Goal: Transaction & Acquisition: Purchase product/service

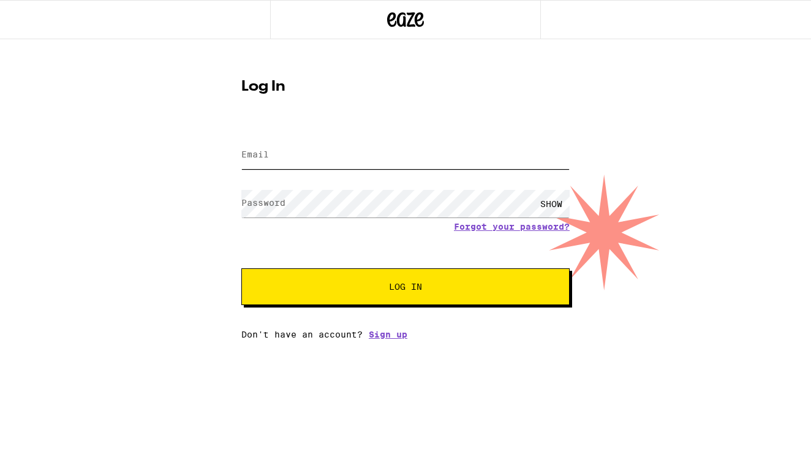
type input "[EMAIL_ADDRESS][DOMAIN_NAME]"
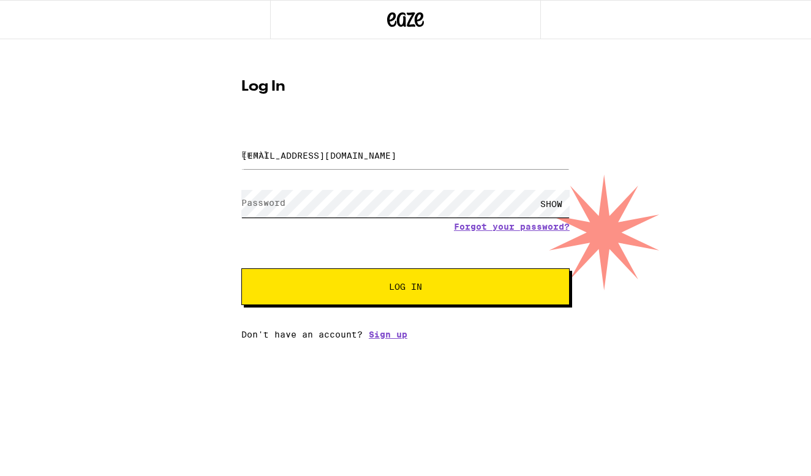
click at [406, 288] on button "Log In" at bounding box center [405, 286] width 328 height 37
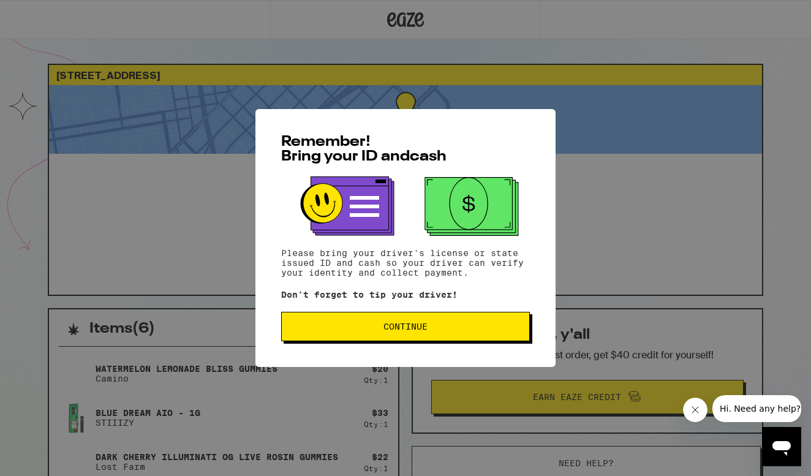
click at [422, 327] on span "Continue" at bounding box center [406, 326] width 44 height 9
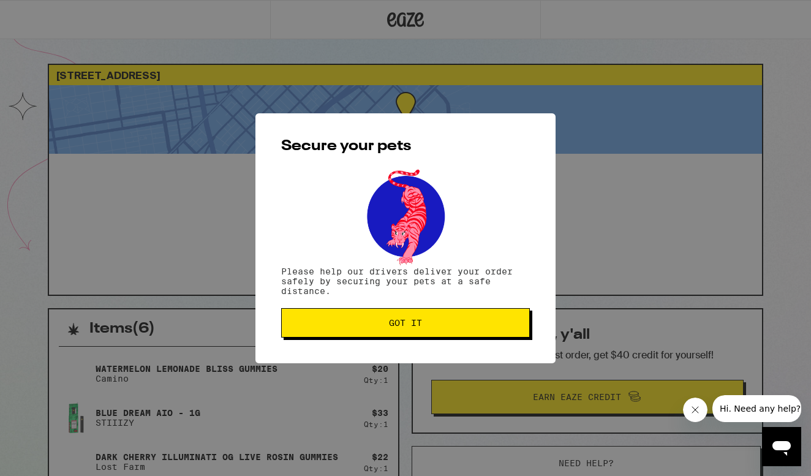
click at [422, 327] on span "Got it" at bounding box center [405, 323] width 33 height 9
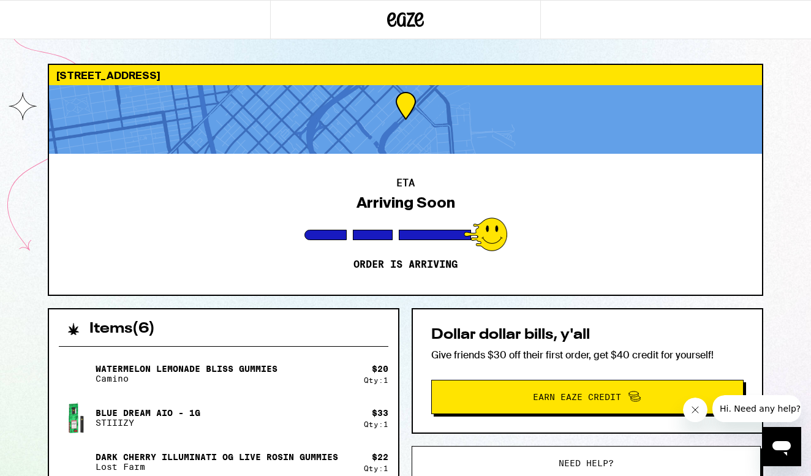
click at [407, 19] on icon at bounding box center [405, 20] width 37 height 22
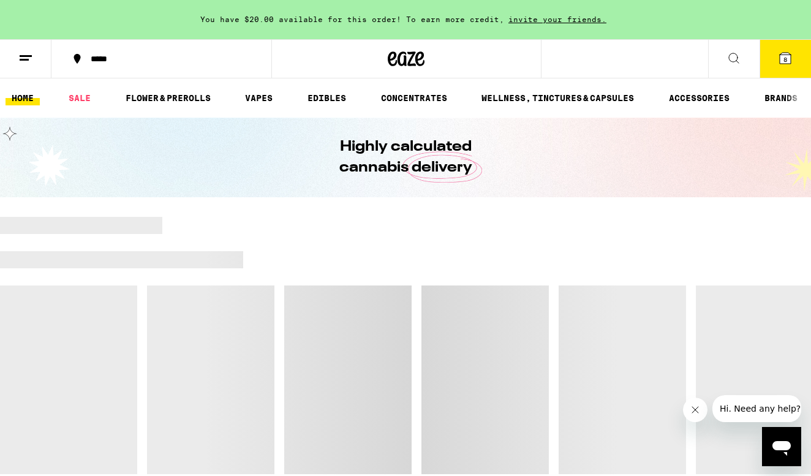
click at [21, 56] on line at bounding box center [26, 56] width 12 height 0
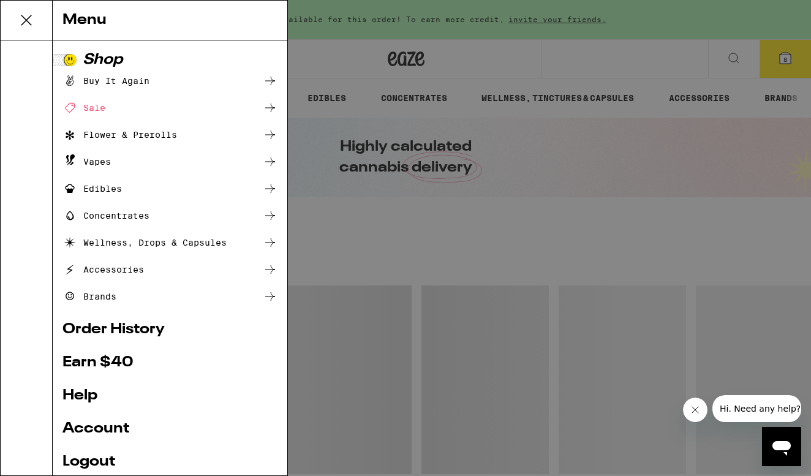
click at [86, 430] on link "Account" at bounding box center [169, 429] width 215 height 15
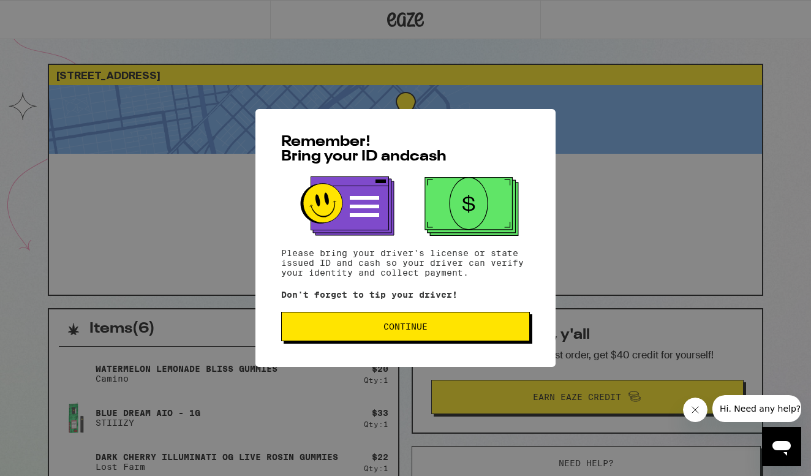
click at [391, 337] on button "Continue" at bounding box center [405, 326] width 249 height 29
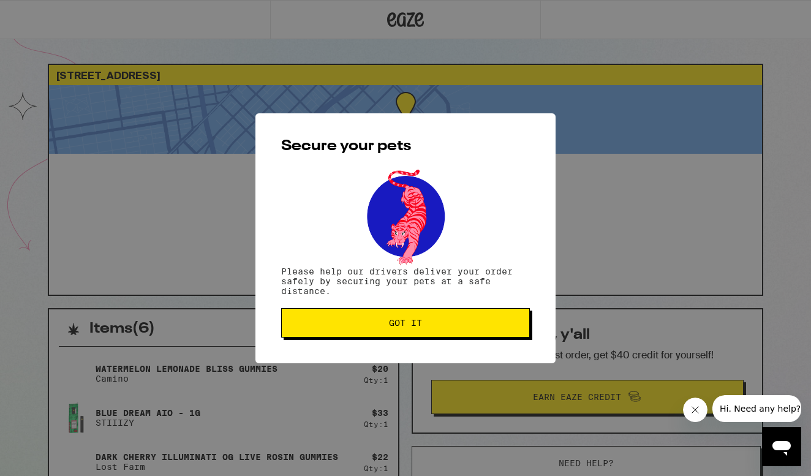
click at [391, 337] on button "Got it" at bounding box center [405, 322] width 249 height 29
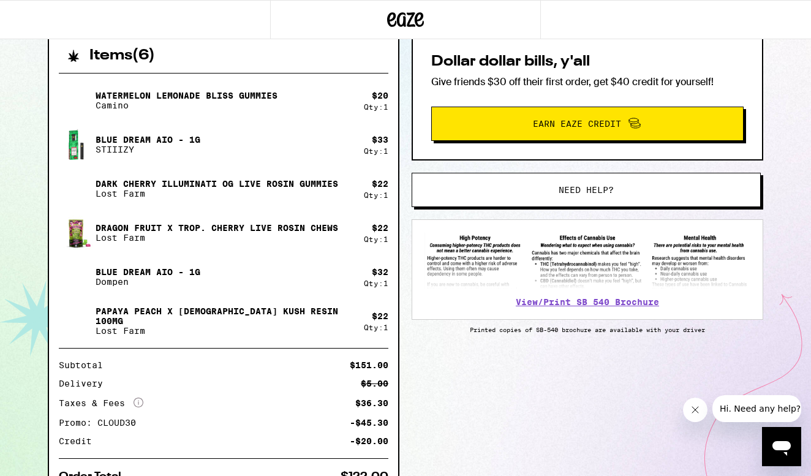
scroll to position [267, 0]
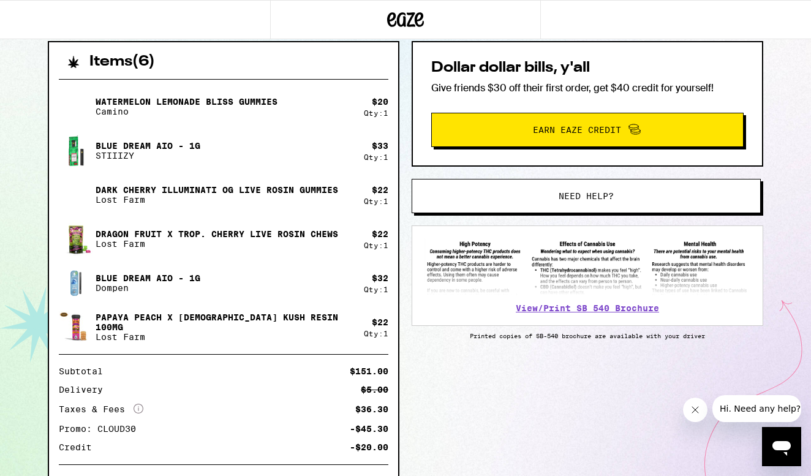
click at [604, 197] on span "Need help?" at bounding box center [586, 196] width 55 height 9
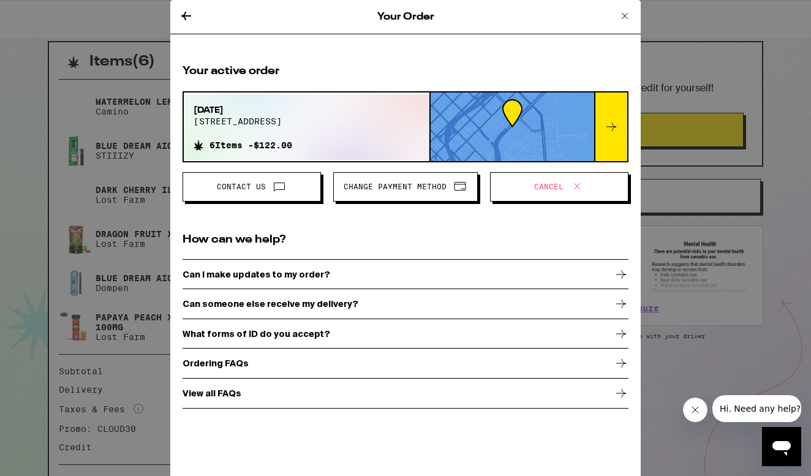
click at [271, 185] on span at bounding box center [276, 187] width 21 height 16
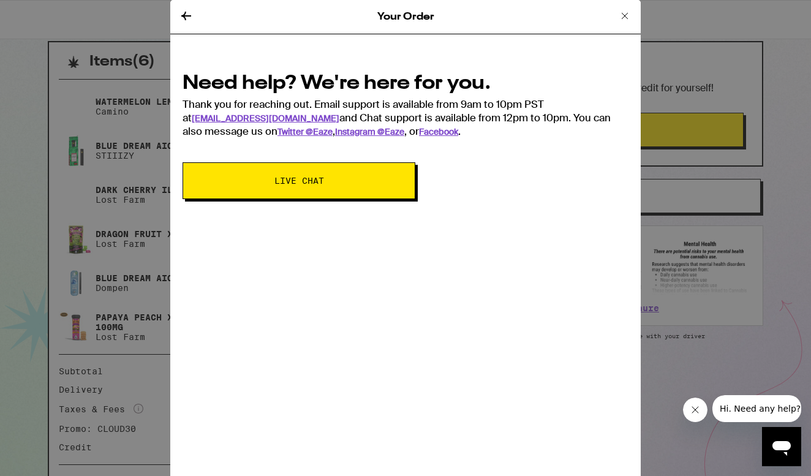
click at [271, 185] on button "Live Chat" at bounding box center [299, 180] width 233 height 37
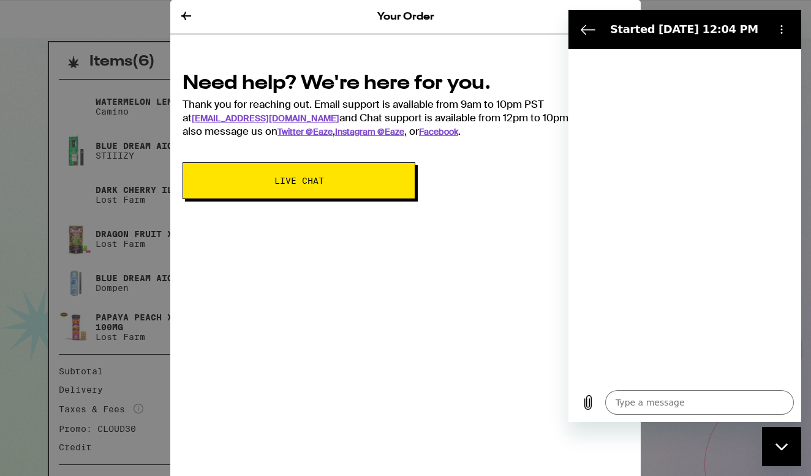
type textarea "x"
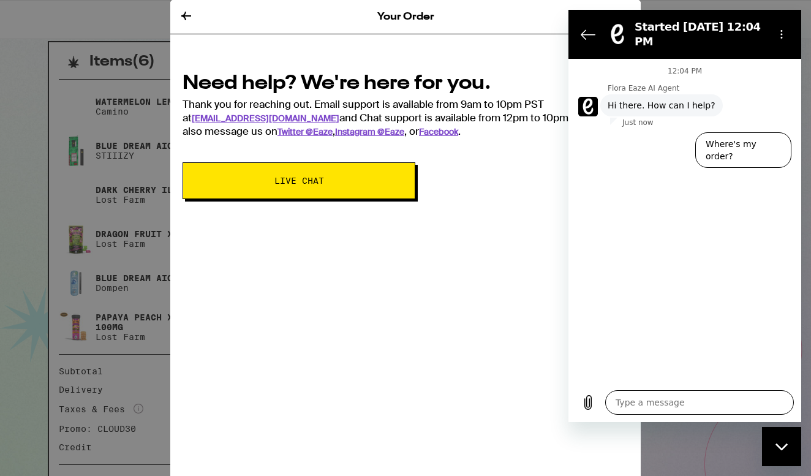
click at [681, 407] on textarea at bounding box center [699, 402] width 189 height 25
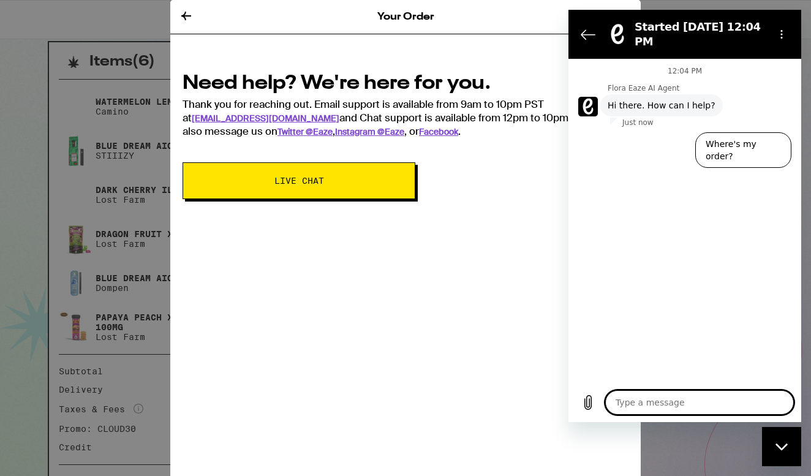
type textarea "I"
type textarea "x"
type textarea "I"
type textarea "x"
type textarea "I c"
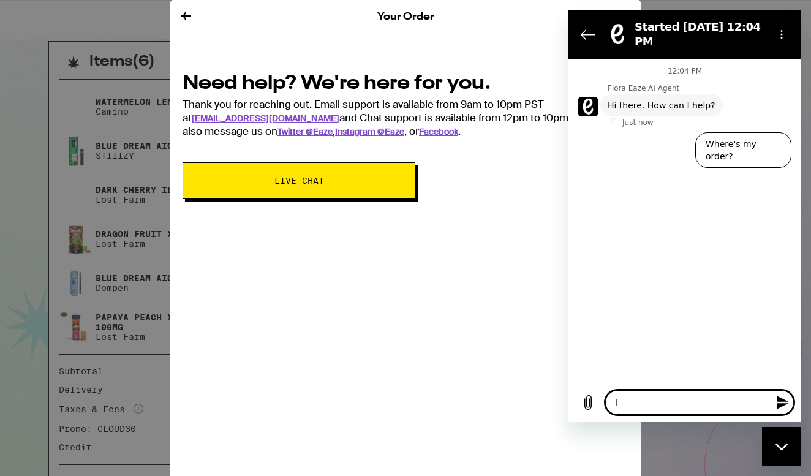
type textarea "x"
type textarea "I ca"
type textarea "x"
type textarea "I can"
type textarea "x"
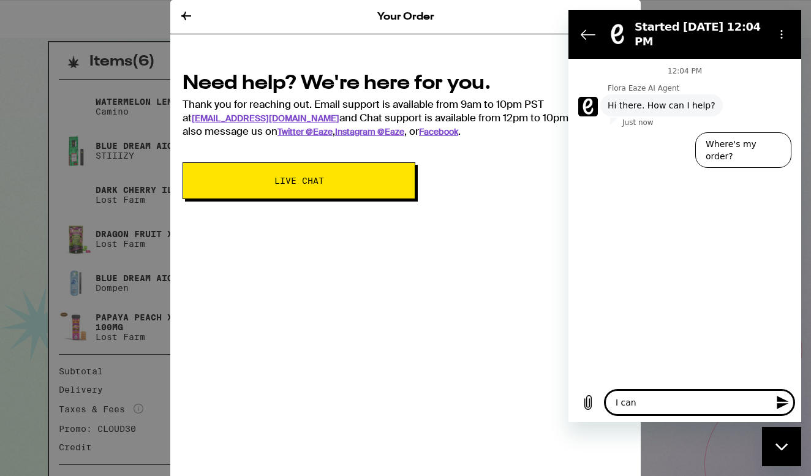
type textarea "I can'"
type textarea "x"
type textarea "I can't"
type textarea "x"
type textarea "I can't"
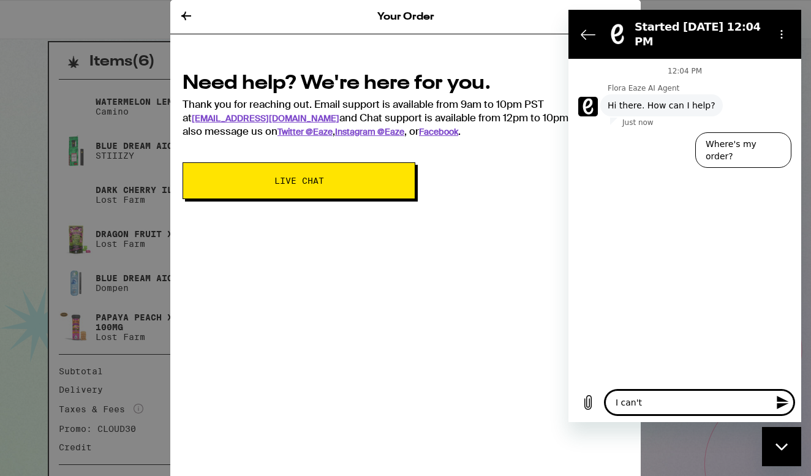
type textarea "x"
type textarea "I can't"
type textarea "x"
type textarea "I can'"
type textarea "x"
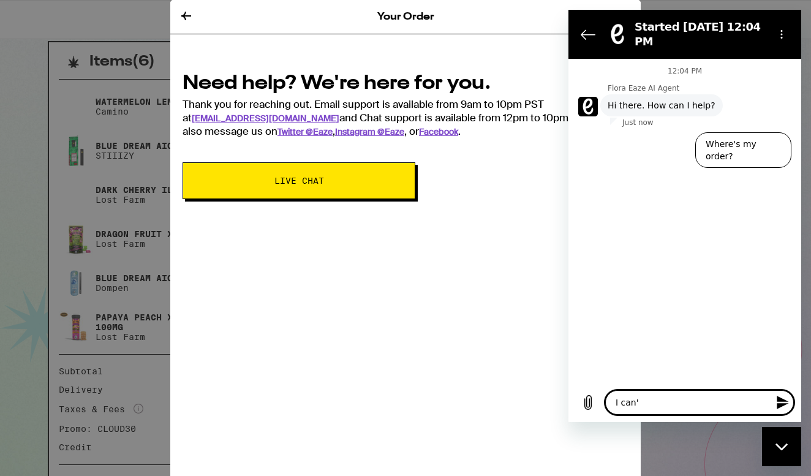
type textarea "I can"
type textarea "x"
type textarea "I ca"
type textarea "x"
type textarea "I c"
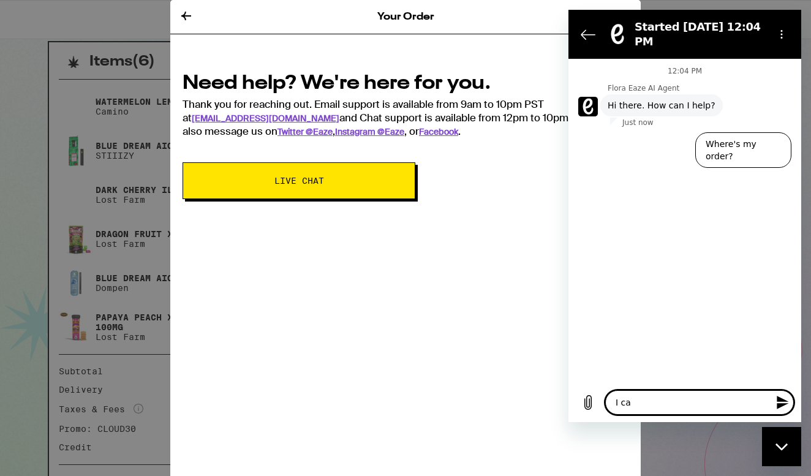
type textarea "x"
type textarea "I"
type textarea "x"
type textarea "I g"
type textarea "x"
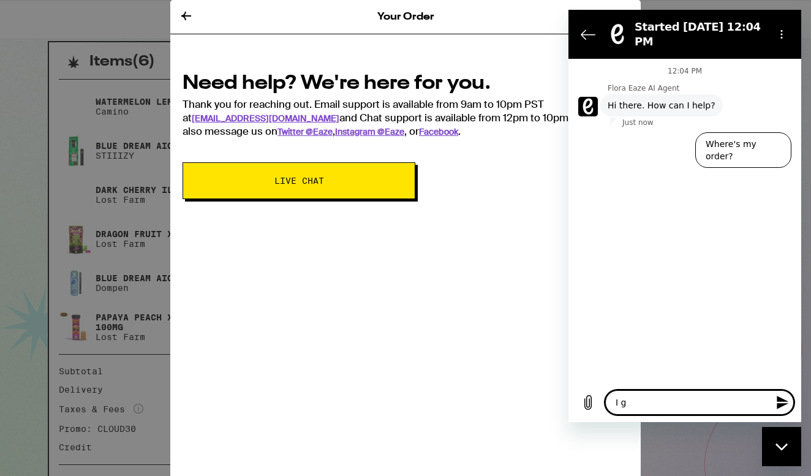
type textarea "I go"
type textarea "x"
type textarea "I got"
type textarea "x"
type textarea "I got"
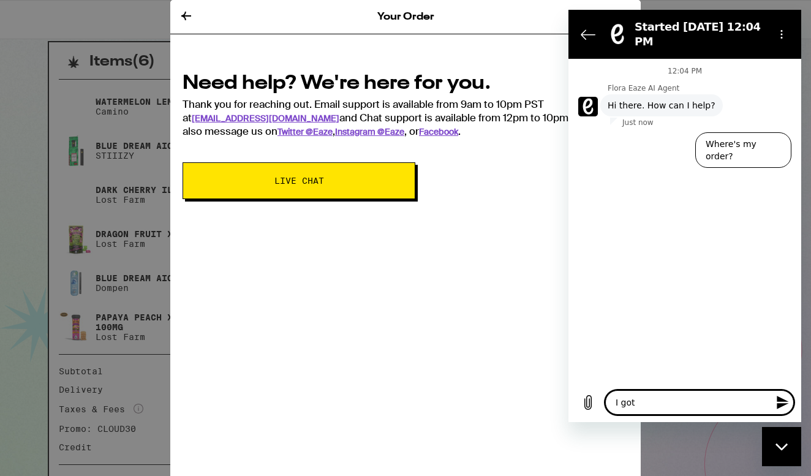
type textarea "x"
type textarea "I got a"
type textarea "x"
type textarea "I got an"
type textarea "x"
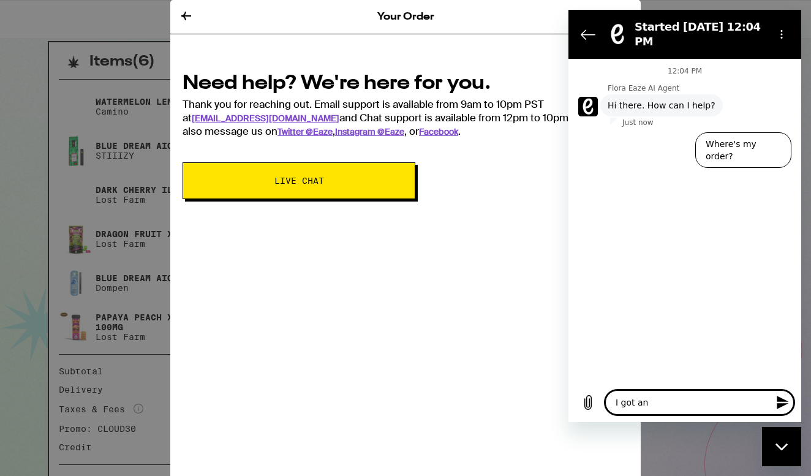
type textarea "I got an"
type textarea "x"
type textarea "I got an e"
type textarea "x"
type textarea "I got an e-"
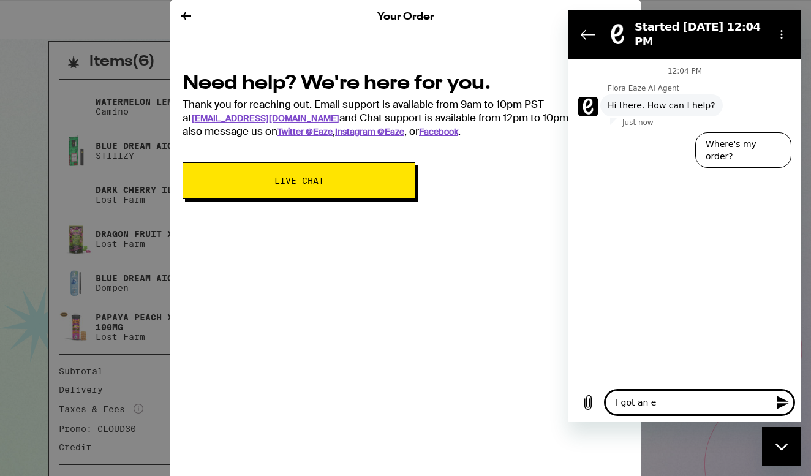
type textarea "x"
type textarea "I got an e-m"
type textarea "x"
type textarea "I got an e-ma"
type textarea "x"
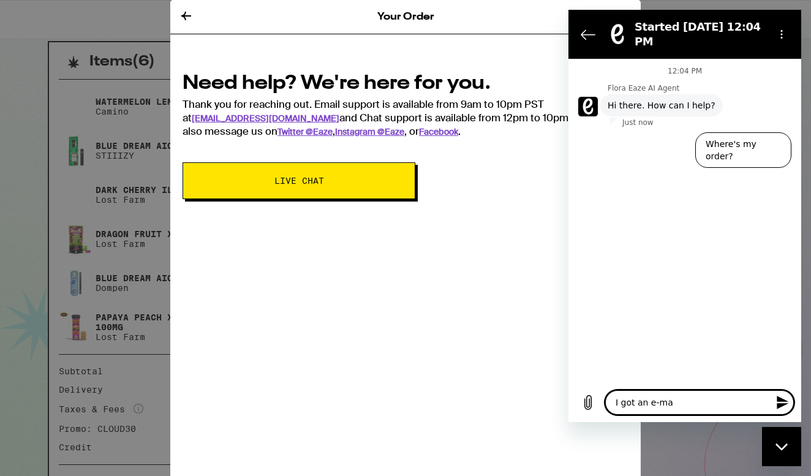
type textarea "I got an e-mai"
type textarea "x"
type textarea "I got an e-mail"
type textarea "x"
type textarea "I got an e-mail"
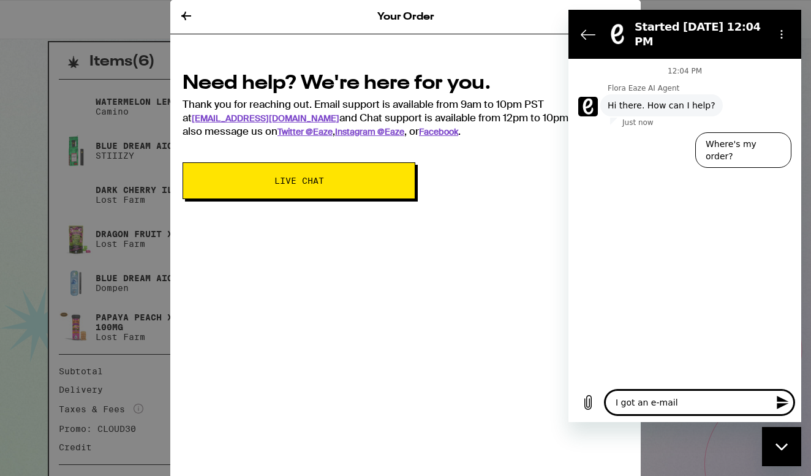
type textarea "x"
type textarea "I got an e-mail s"
type textarea "x"
type textarea "I got an e-mail sa"
type textarea "x"
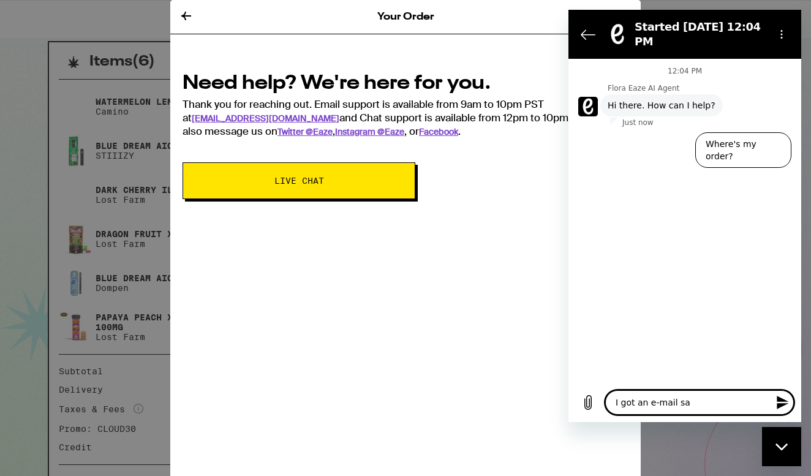
type textarea "I got an e-mail say"
type textarea "x"
type textarea "I got an e-mail sayi"
type textarea "x"
type textarea "I got an e-mail sayin"
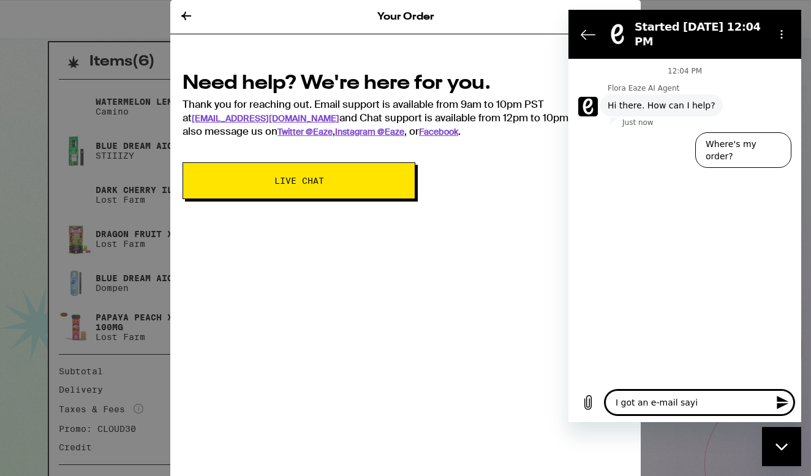
type textarea "x"
type textarea "I got an e-mail saying"
type textarea "x"
type textarea "I got an e-mail saying"
type textarea "x"
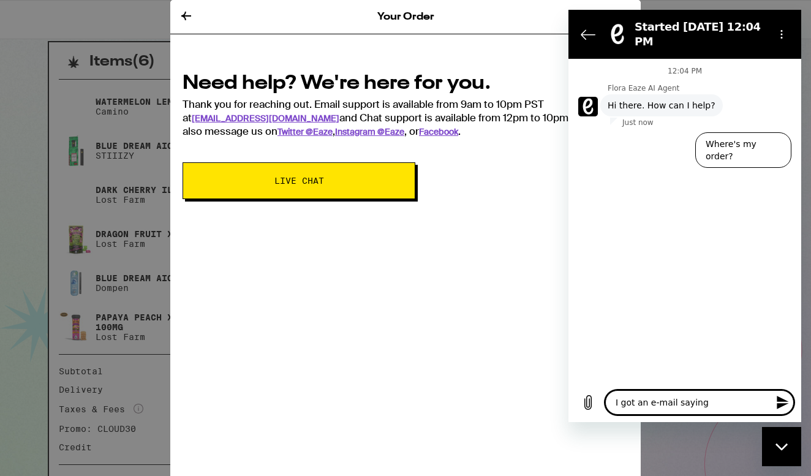
type textarea "I got an e-mail saying t"
type textarea "x"
type textarea "I got an e-mail saying th"
type textarea "x"
type textarea "I got an e-mail saying the"
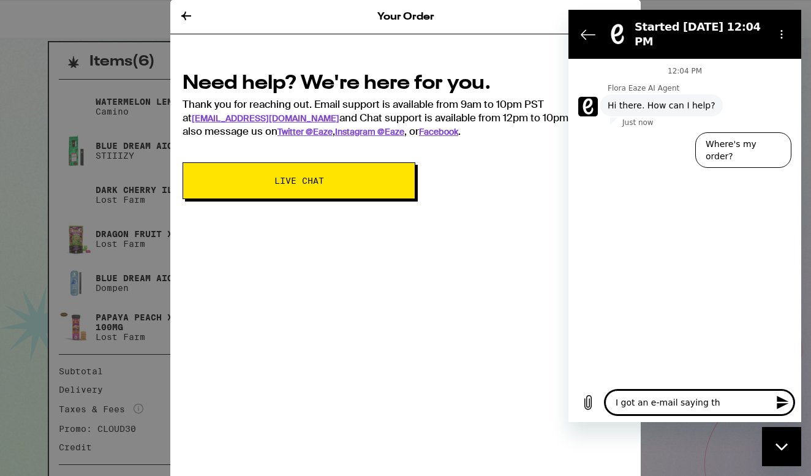
type textarea "x"
type textarea "I got an e-mail saying the"
type textarea "x"
type textarea "I got an e-mail saying the d"
type textarea "x"
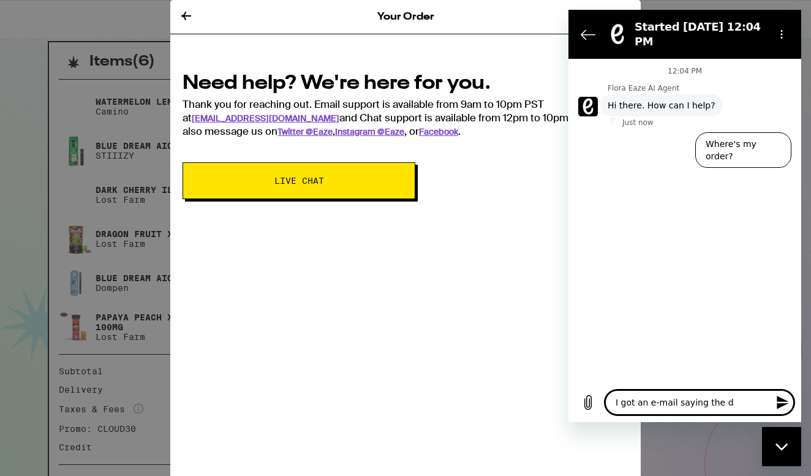
type textarea "I got an e-mail saying the dr"
type textarea "x"
type textarea "I got an e-mail saying the dri"
type textarea "x"
type textarea "I got an e-mail saying the driv"
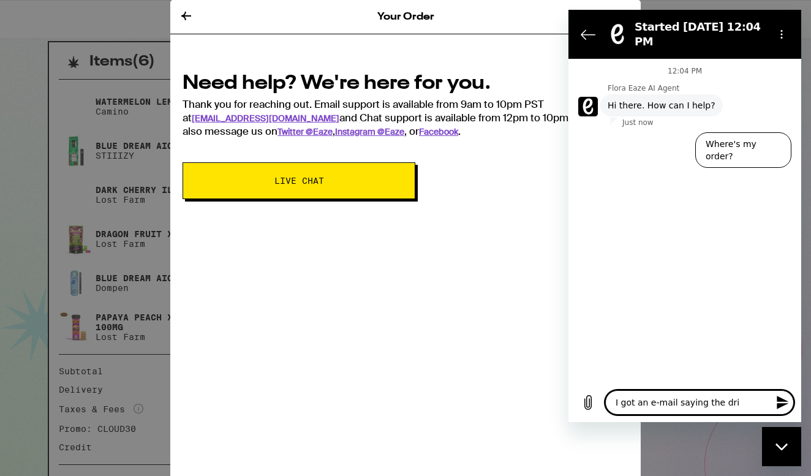
type textarea "x"
type textarea "I got an e-mail saying the drive"
type textarea "x"
type textarea "I got an e-mail saying the driver"
type textarea "x"
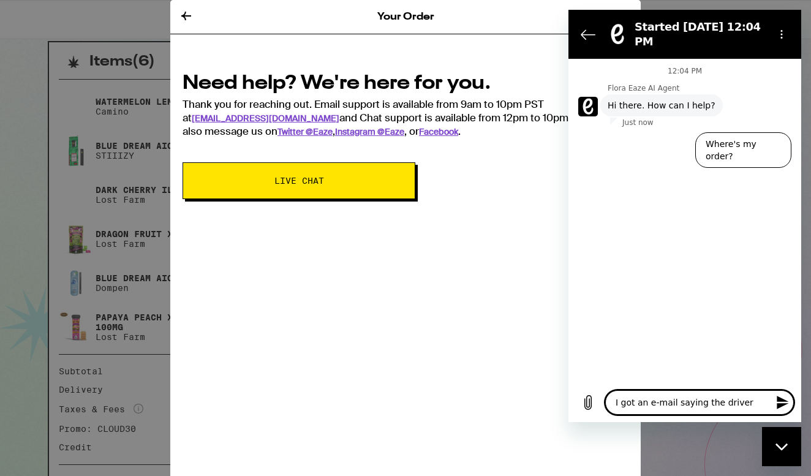
type textarea "I got an e-mail saying the driver"
type textarea "x"
type textarea "I got an e-mail saying the driver t"
type textarea "x"
type textarea "I got an e-mail saying the driver tr"
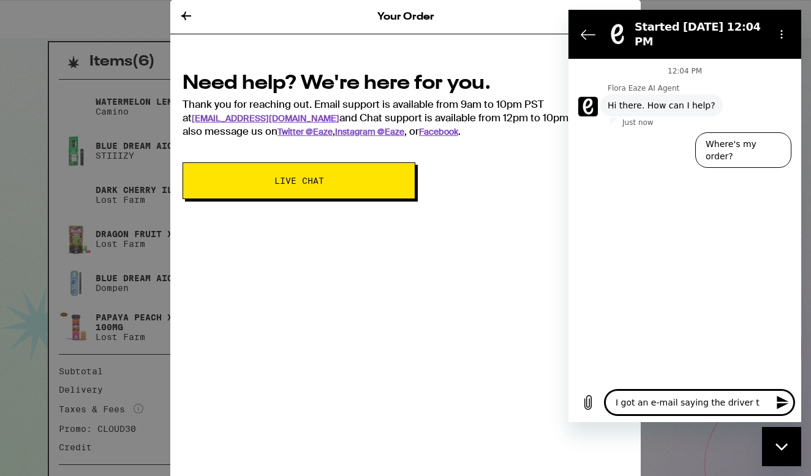
type textarea "x"
type textarea "I got an e-mail saying the driver tri"
type textarea "x"
type textarea "I got an e-mail saying the driver trie"
type textarea "x"
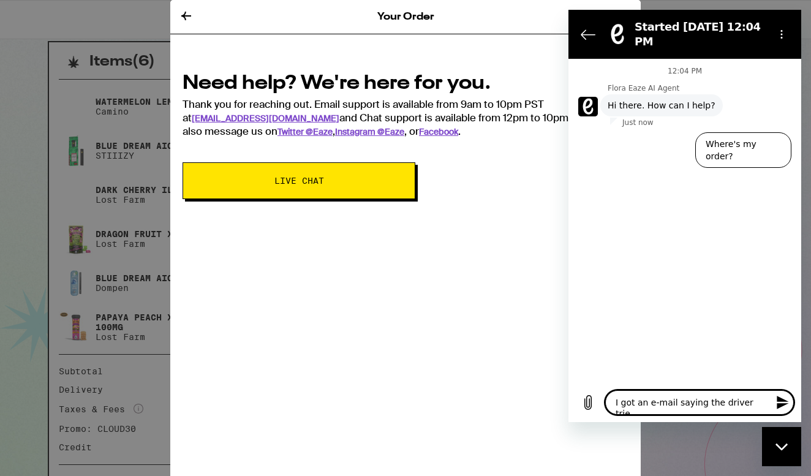
type textarea "I got an e-mail saying the driver tried"
type textarea "x"
type textarea "I got an e-mail saying the driver tried"
type textarea "x"
type textarea "I got an e-mail saying the driver tried t"
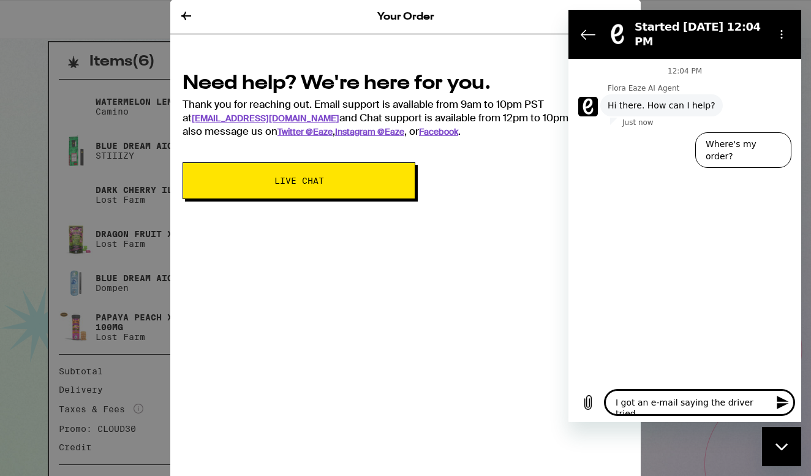
type textarea "x"
type textarea "I got an e-mail saying the driver tried to"
type textarea "x"
type textarea "I got an e-mail saying the driver tried to"
type textarea "x"
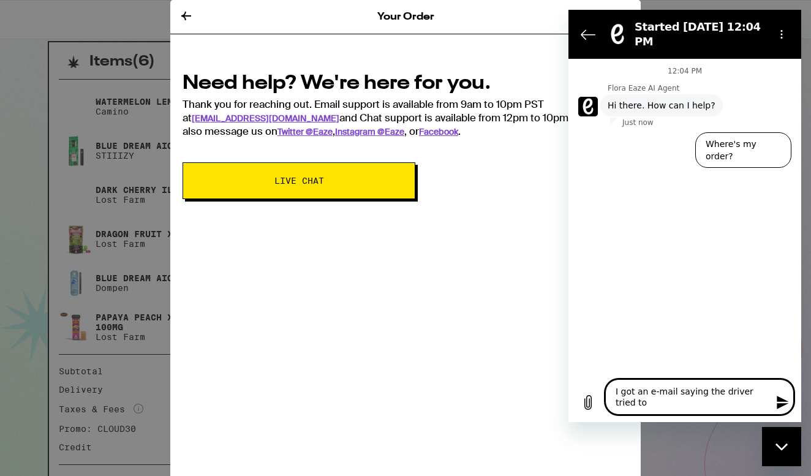
type textarea "I got an e-mail saying the driver tried to c"
type textarea "x"
type textarea "I got an e-mail saying the driver tried to co"
type textarea "x"
type textarea "I got an e-mail saying the driver tried to con"
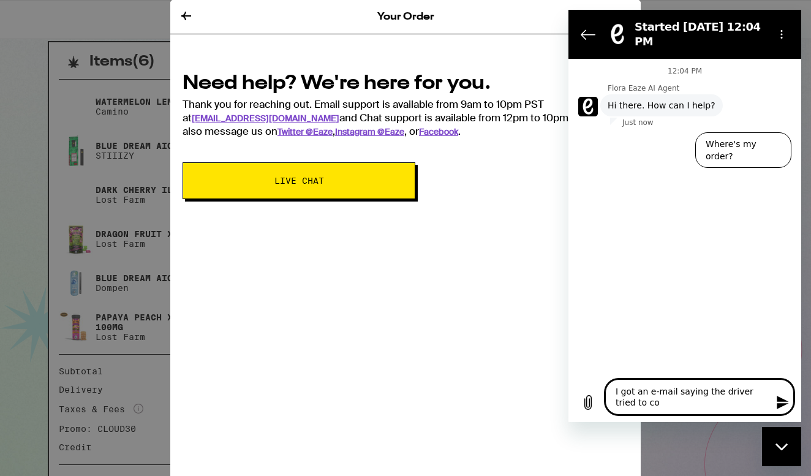
type textarea "x"
type textarea "I got an e-mail saying the driver tried to cont"
type textarea "x"
type textarea "I got an e-mail saying the driver tried to conta"
type textarea "x"
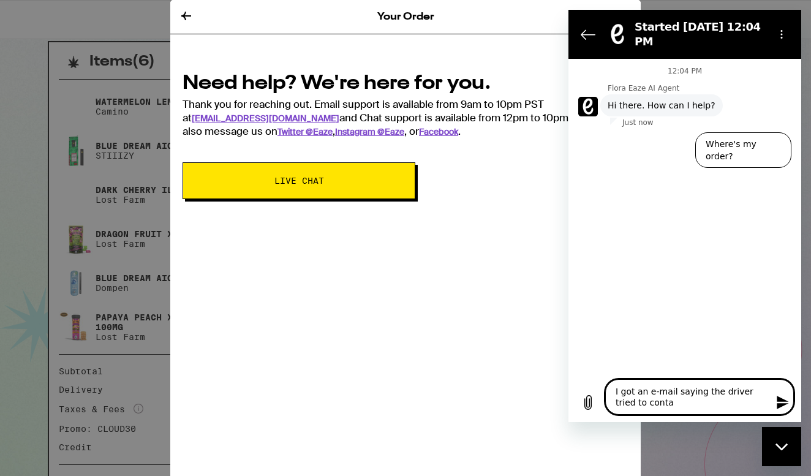
type textarea "I got an e-mail saying the driver tried to contac"
type textarea "x"
type textarea "I got an e-mail saying the driver tried to contact"
type textarea "x"
type textarea "I got an e-mail saying the driver tried to contact"
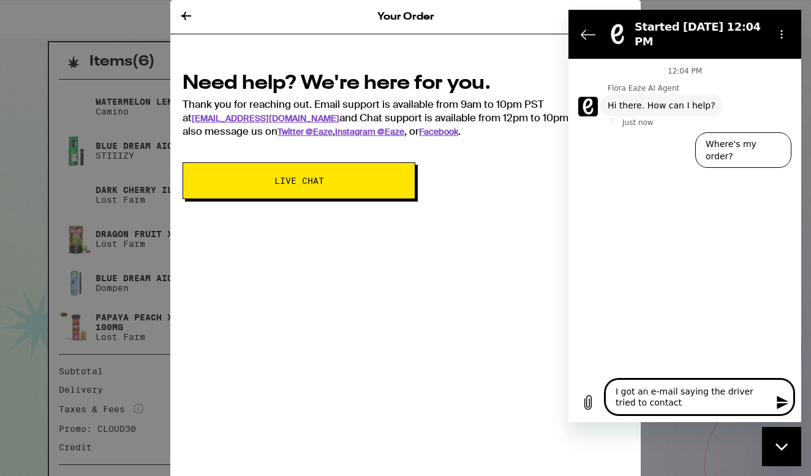
type textarea "x"
type textarea "I got an e-mail saying the driver tried to contact m"
type textarea "x"
type textarea "I got an e-mail saying the driver tried to contact me"
type textarea "x"
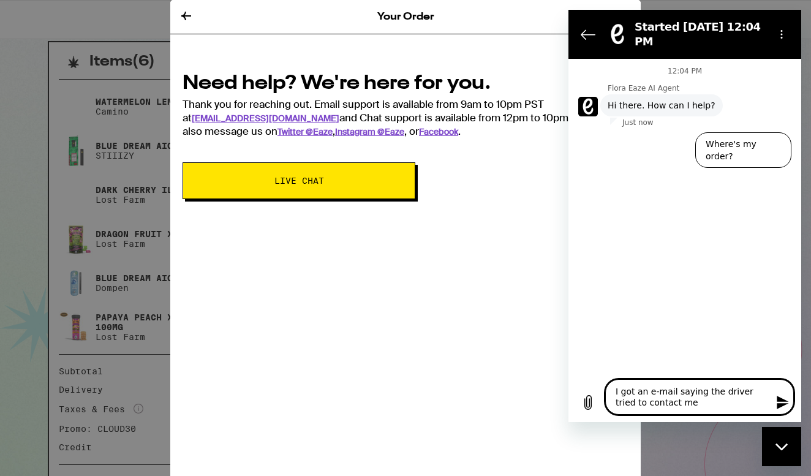
type textarea "I got an e-mail saying the driver tried to contact me,"
type textarea "x"
type textarea "I got an e-mail saying the driver tried to contact me,"
type textarea "x"
type textarea "I got an e-mail saying the driver tried to contact me, b"
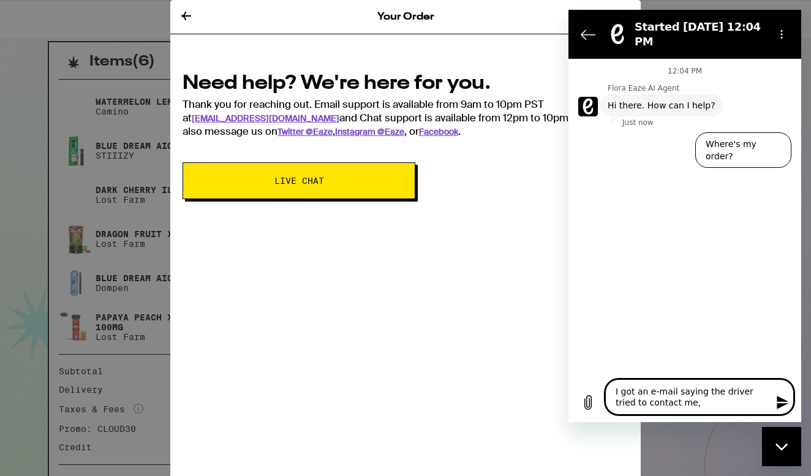
type textarea "x"
type textarea "I got an e-mail saying the driver tried to contact me, bu"
type textarea "x"
type textarea "I got an e-mail saying the driver tried to contact me, but"
type textarea "x"
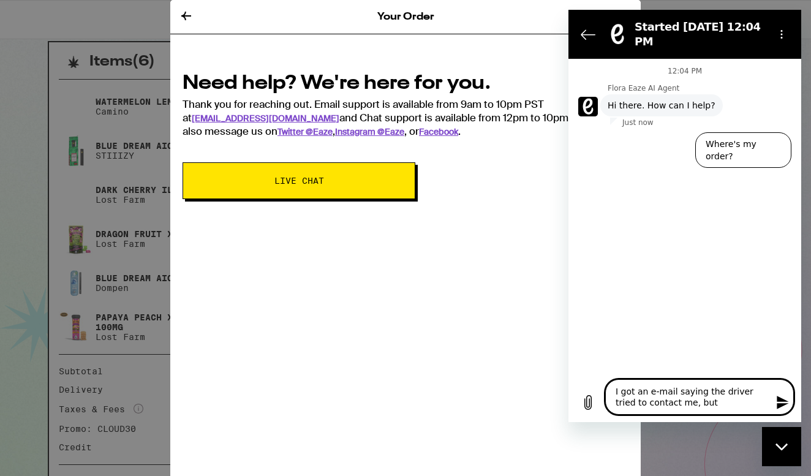
type textarea "I got an e-mail saying the driver tried to contact me, but"
type textarea "x"
type textarea "I got an e-mail saying the driver tried to contact me, but I"
type textarea "x"
type textarea "I got an e-mail saying the driver tried to contact me, but I"
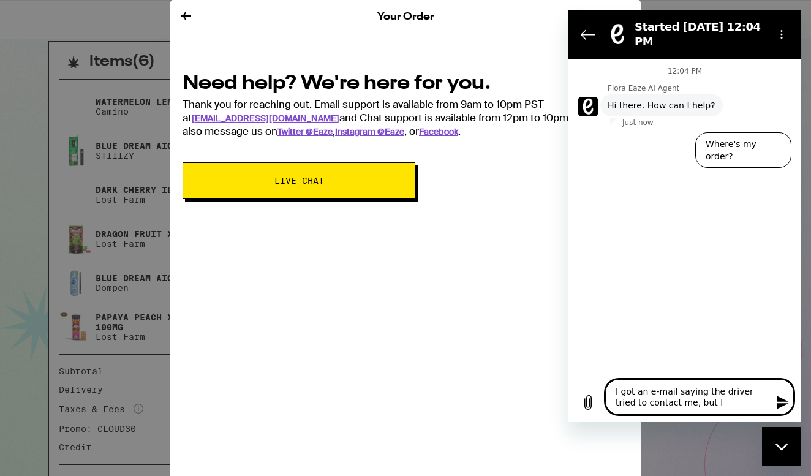
type textarea "x"
type textarea "I got an e-mail saying the driver tried to contact me, but I h"
type textarea "x"
type textarea "I got an e-mail saying the driver tried to contact me, but I ha"
type textarea "x"
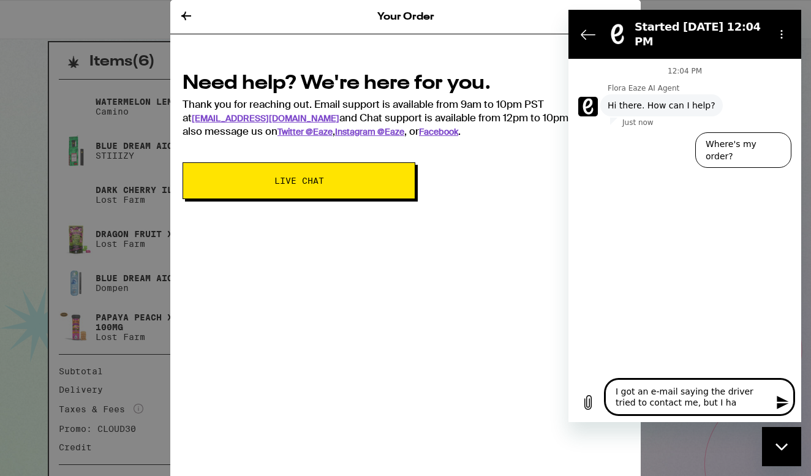
type textarea "I got an e-mail saying the driver tried to contact me, but I hav"
type textarea "x"
type textarea "I got an e-mail saying the driver tried to contact me, but I have"
type textarea "x"
type textarea "I got an e-mail saying the driver tried to contact me, but I have"
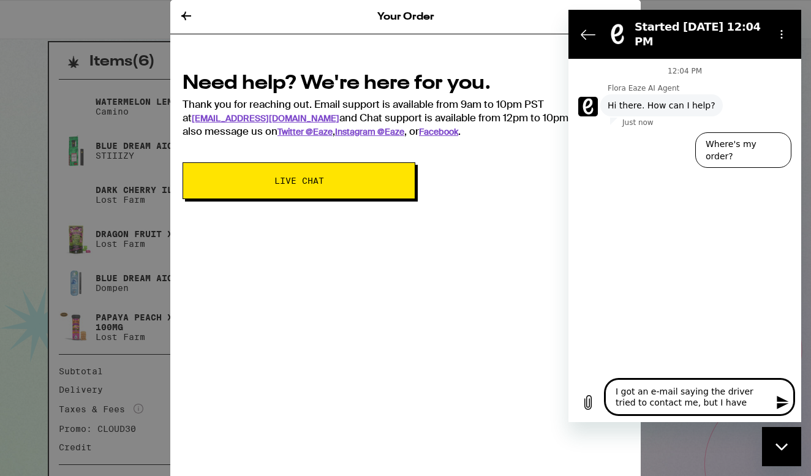
type textarea "x"
type textarea "I got an e-mail saying the driver tried to contact me, but I have n"
type textarea "x"
type textarea "I got an e-mail saying the driver tried to contact me, but I have no"
type textarea "x"
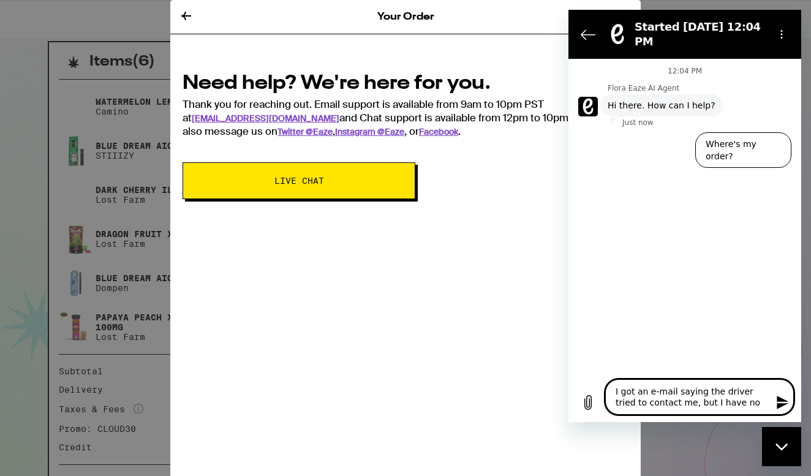
type textarea "I got an e-mail saying the driver tried to contact me, but I have no"
type textarea "x"
type textarea "I got an e-mail saying the driver tried to contact me, but I have no m"
type textarea "x"
type textarea "I got an e-mail saying the driver tried to contact me, but I have no mi"
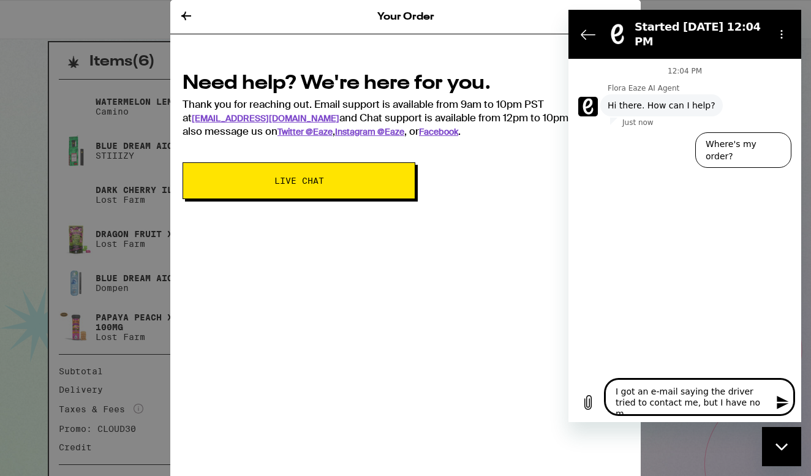
type textarea "x"
type textarea "I got an e-mail saying the driver tried to contact me, but I have no mis"
type textarea "x"
type textarea "I got an e-mail saying the driver tried to contact me, but I have no miss"
type textarea "x"
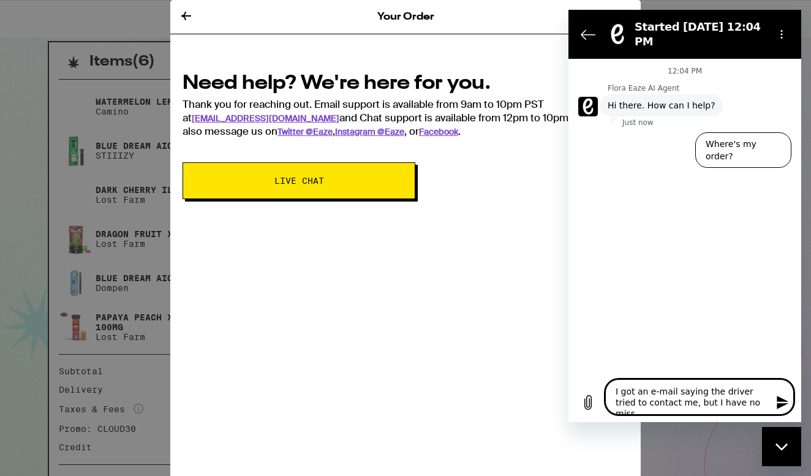
type textarea "I got an e-mail saying the driver tried to contact me, but I have no misse"
type textarea "x"
type textarea "I got an e-mail saying the driver tried to contact me, but I have no missed"
type textarea "x"
type textarea "I got an e-mail saying the driver tried to contact me, but I have no missed"
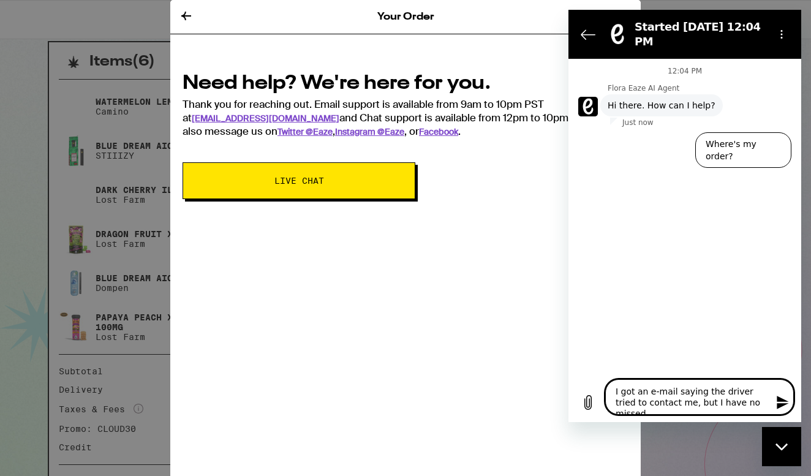
type textarea "x"
type textarea "I got an e-mail saying the driver tried to contact me, but I have no missed c"
type textarea "x"
type textarea "I got an e-mail saying the driver tried to contact me, but I have no missed ca"
type textarea "x"
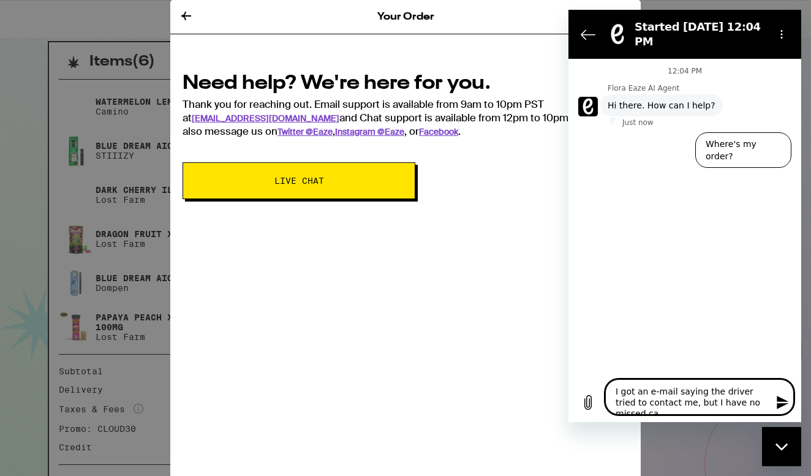
type textarea "I got an e-mail saying the driver tried to contact me, but I have no missed cal"
type textarea "x"
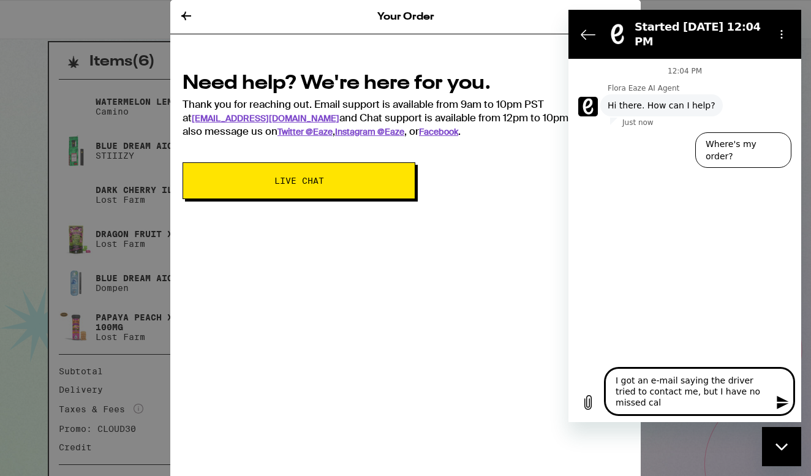
type textarea "I got an e-mail saying the driver tried to contact me, but I have no missed call"
type textarea "x"
type textarea "I got an e-mail saying the driver tried to contact me, but I have no missed cal…"
type textarea "x"
type textarea "I got an e-mail saying the driver tried to contact me, but I have no missed cal…"
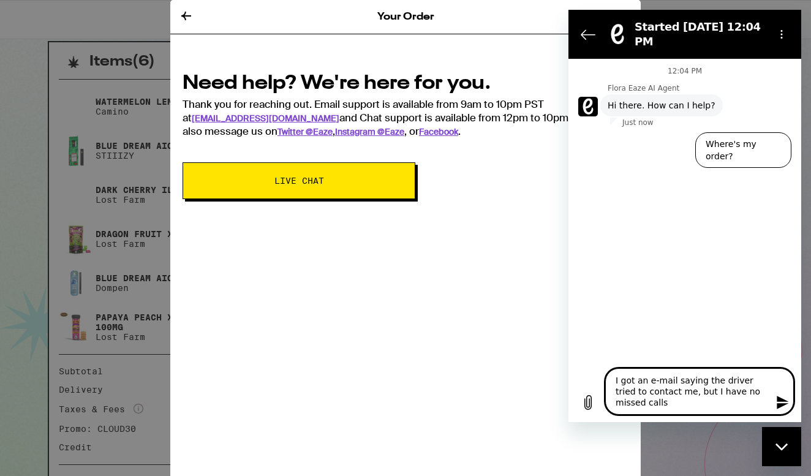
type textarea "x"
type textarea "I got an e-mail saying the driver tried to contact me, but I have no missed cal…"
type textarea "x"
type textarea "I got an e-mail saying the driver tried to contact me, but I have no missed cal…"
type textarea "x"
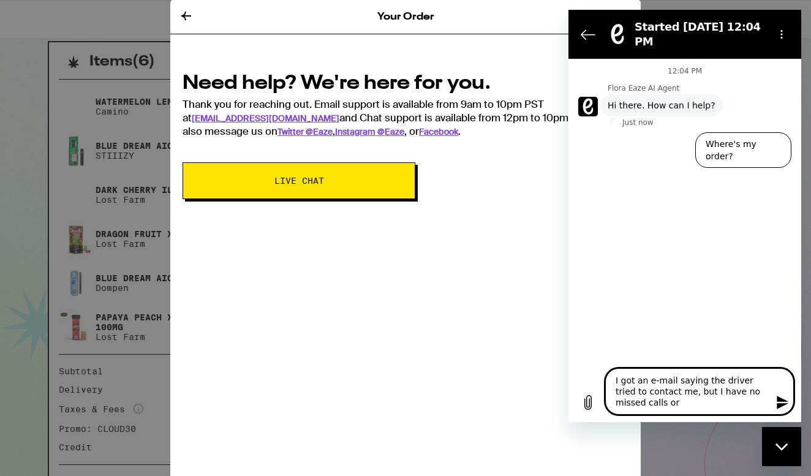
type textarea "I got an e-mail saying the driver tried to contact me, but I have no missed cal…"
type textarea "x"
type textarea "I got an e-mail saying the driver tried to contact me, but I have no missed cal…"
type textarea "x"
type textarea "I got an e-mail saying the driver tried to contact me, but I have no missed cal…"
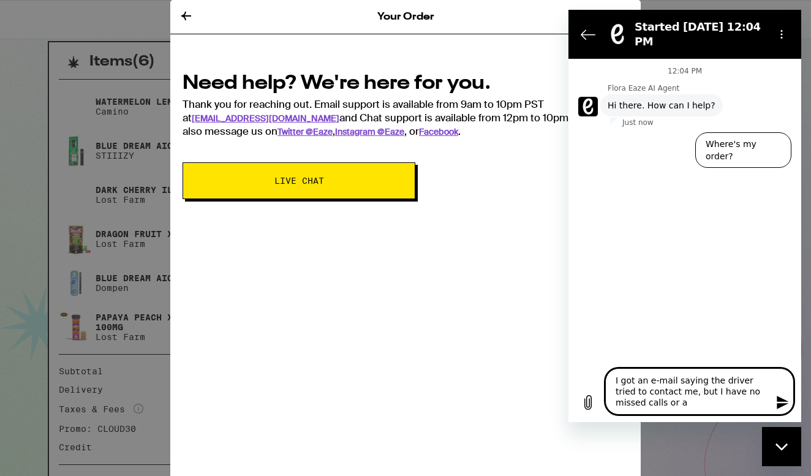
type textarea "x"
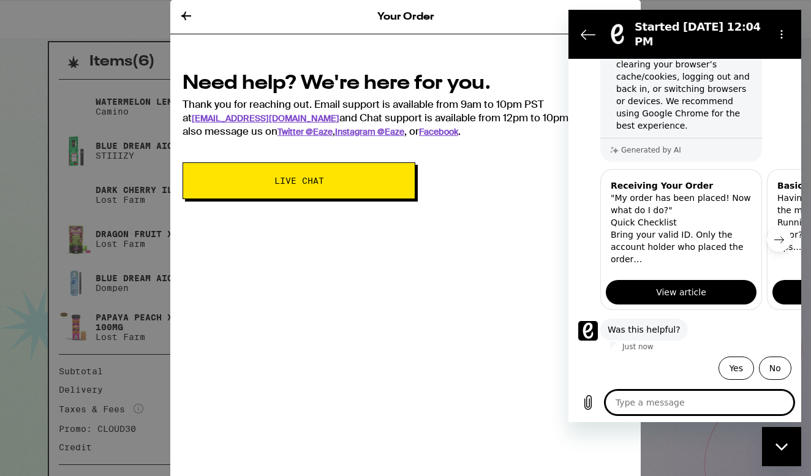
scroll to position [273, 0]
click at [763, 366] on button "No" at bounding box center [775, 368] width 32 height 23
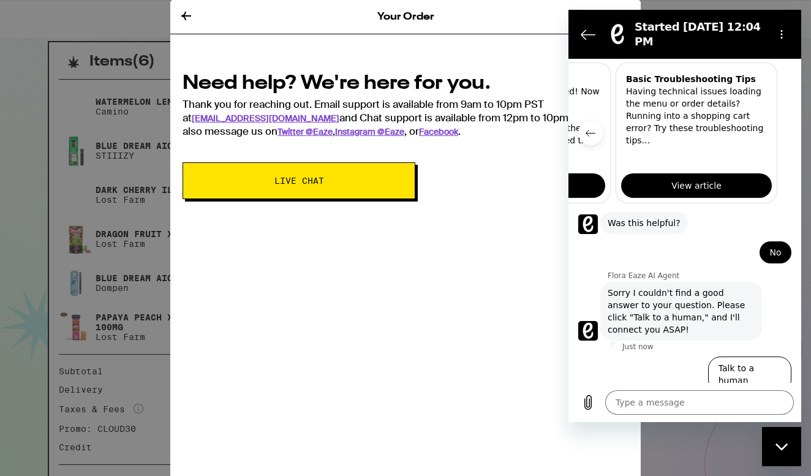
scroll to position [0, 151]
click at [749, 365] on button "Talk to a human" at bounding box center [749, 375] width 83 height 36
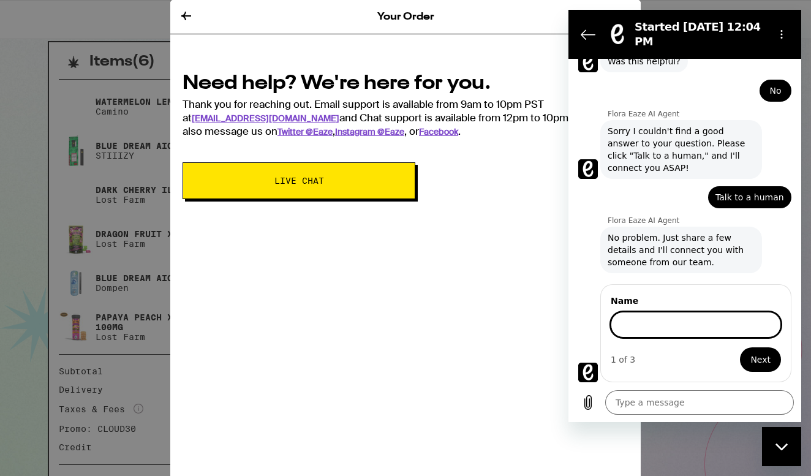
scroll to position [540, 0]
click at [752, 360] on button "Next" at bounding box center [760, 359] width 41 height 25
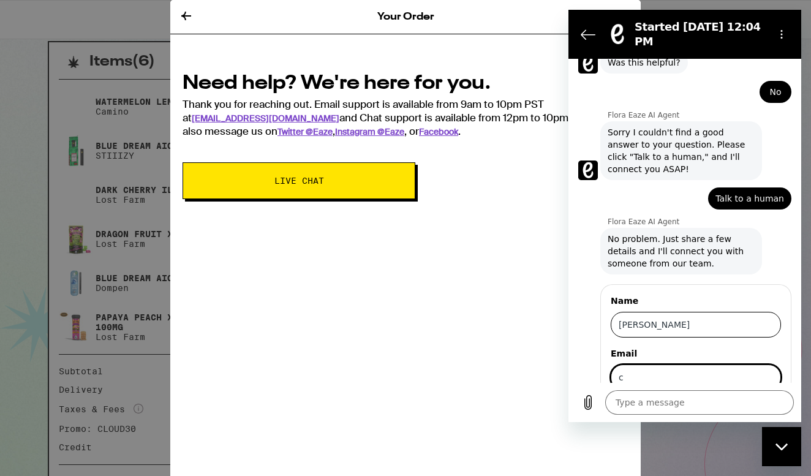
scroll to position [592, 0]
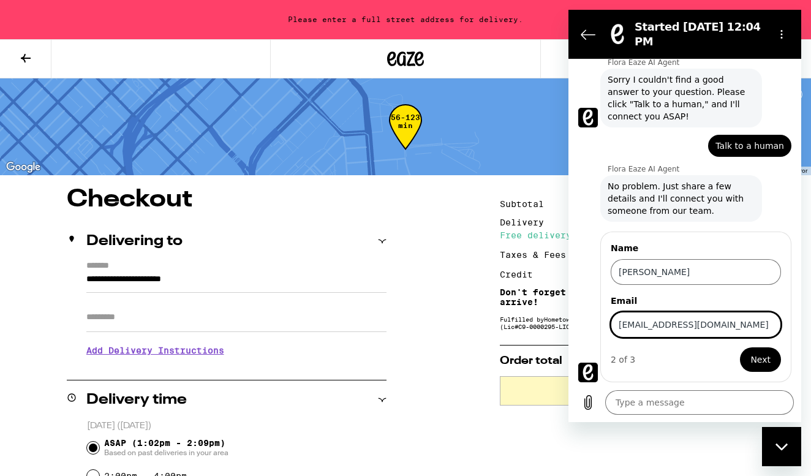
click at [752, 360] on button "Next" at bounding box center [760, 359] width 41 height 25
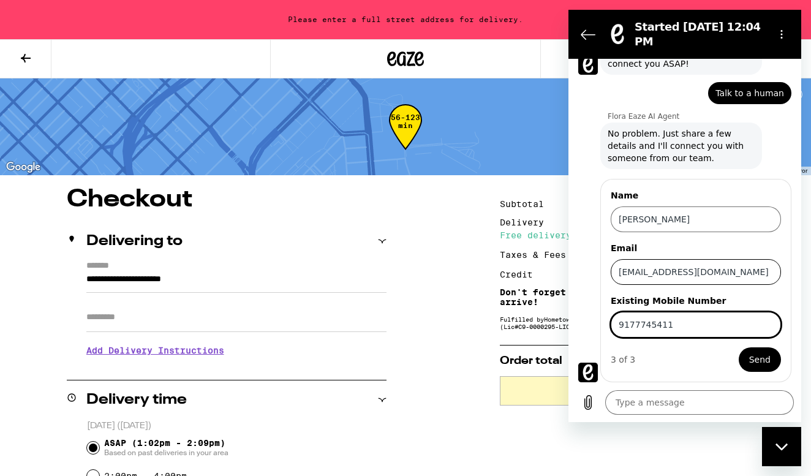
scroll to position [645, 0]
click at [753, 358] on span "Send" at bounding box center [759, 359] width 21 height 15
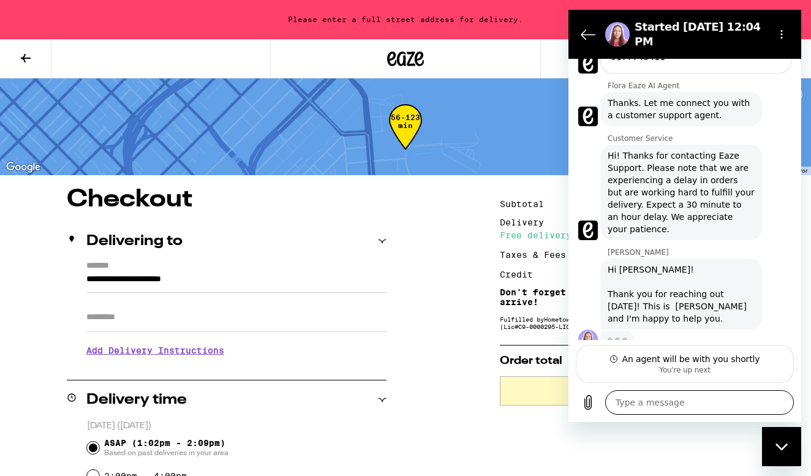
scroll to position [884, 0]
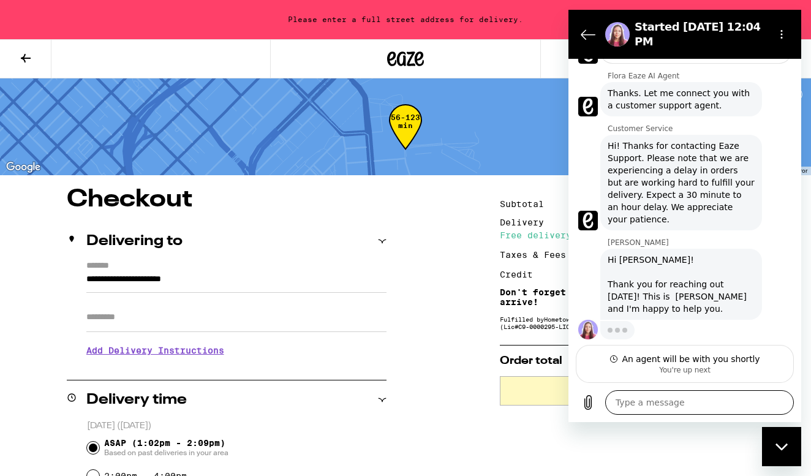
click at [649, 413] on textarea at bounding box center [699, 402] width 189 height 25
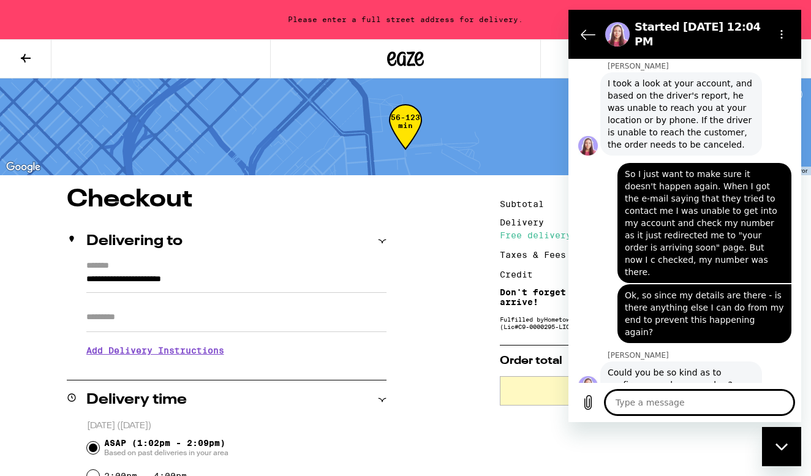
scroll to position [1266, 0]
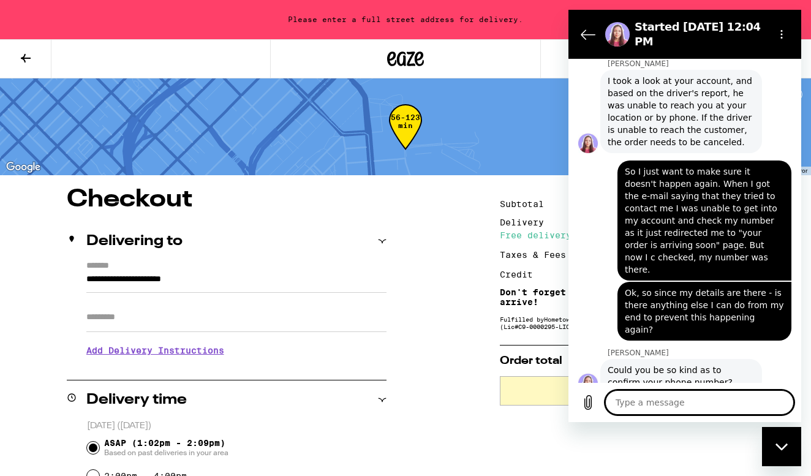
click at [647, 364] on span "Could you be so kind as to confirm your phone number?" at bounding box center [681, 376] width 147 height 25
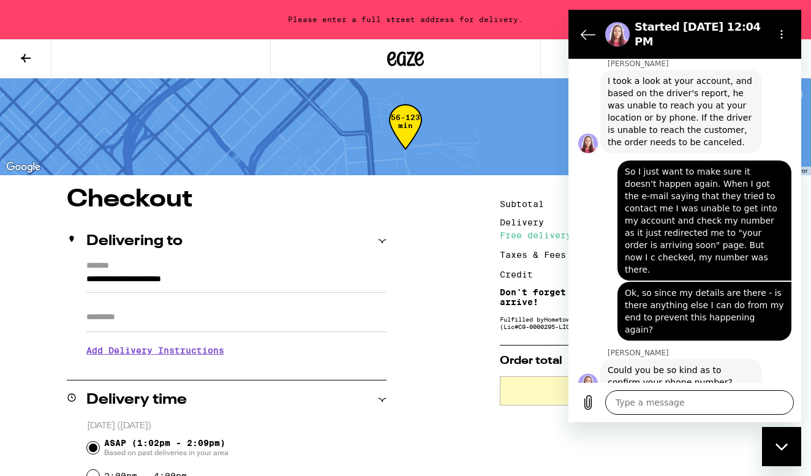
click at [648, 409] on textarea at bounding box center [699, 402] width 189 height 25
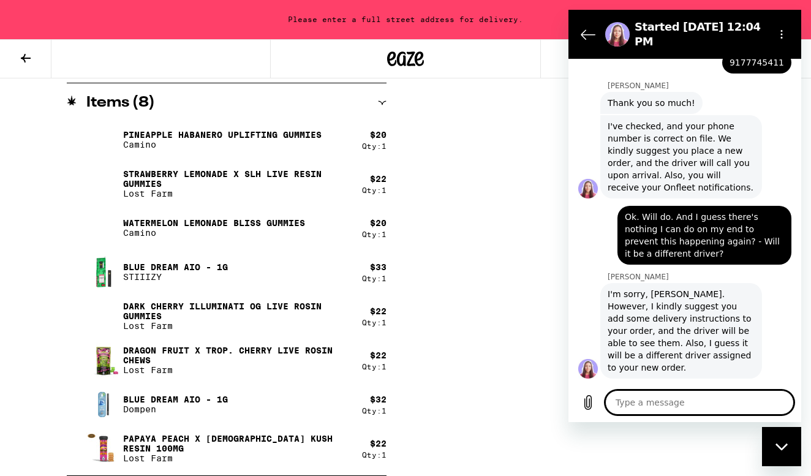
scroll to position [1618, 0]
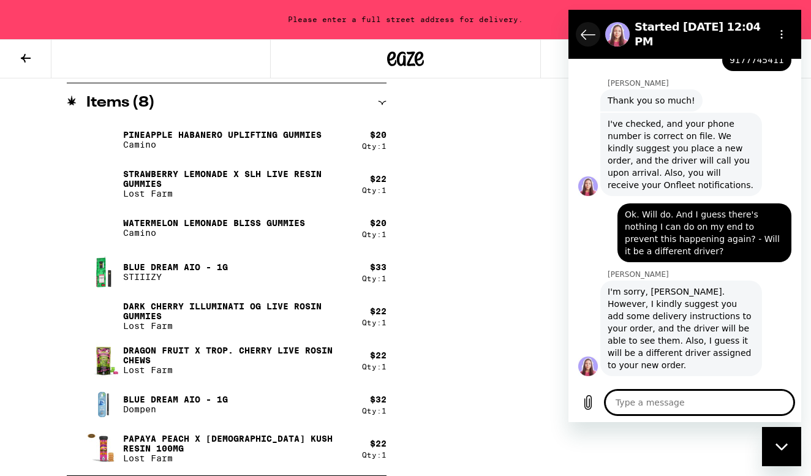
click at [582, 34] on icon "Back to the conversation list" at bounding box center [587, 34] width 13 height 9
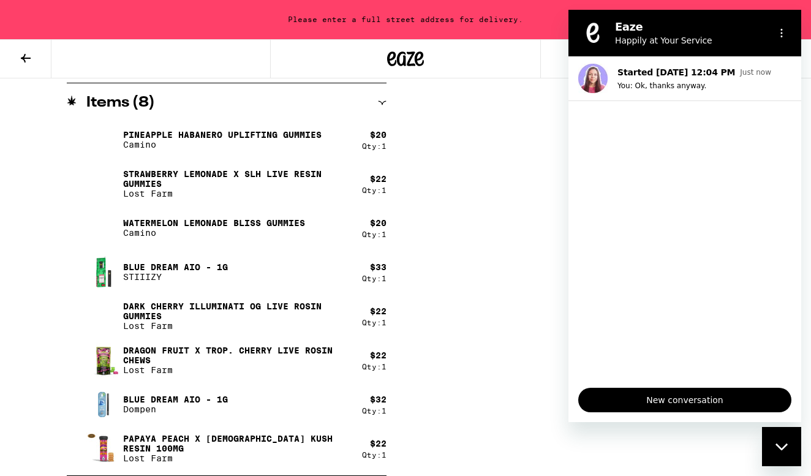
click at [786, 446] on icon "Close messaging window" at bounding box center [781, 446] width 12 height 7
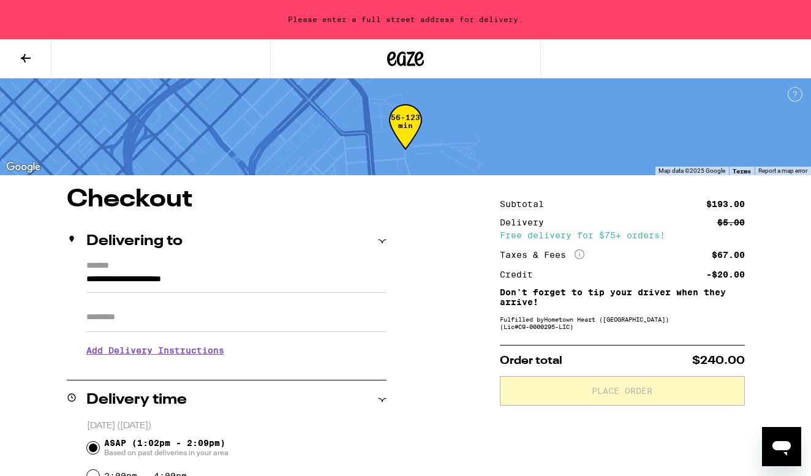
scroll to position [0, 0]
click at [202, 283] on input "**********" at bounding box center [236, 282] width 300 height 21
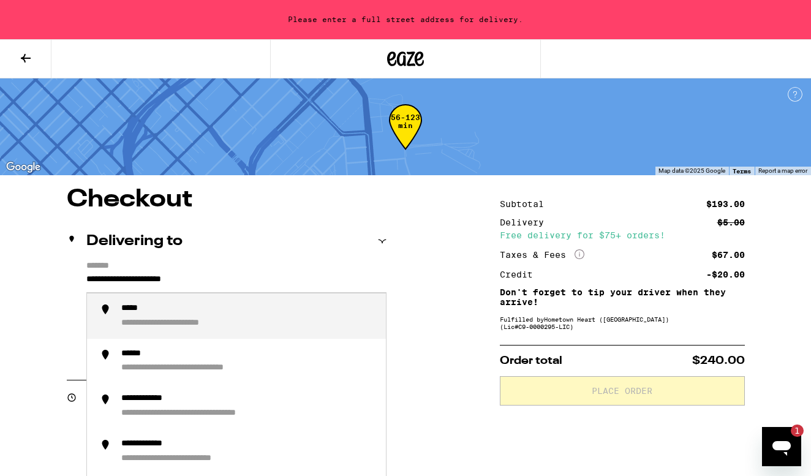
drag, startPoint x: 241, startPoint y: 274, endPoint x: 284, endPoint y: 282, distance: 42.9
click at [284, 282] on input "**********" at bounding box center [236, 282] width 300 height 21
click at [241, 326] on div "**********" at bounding box center [248, 316] width 255 height 26
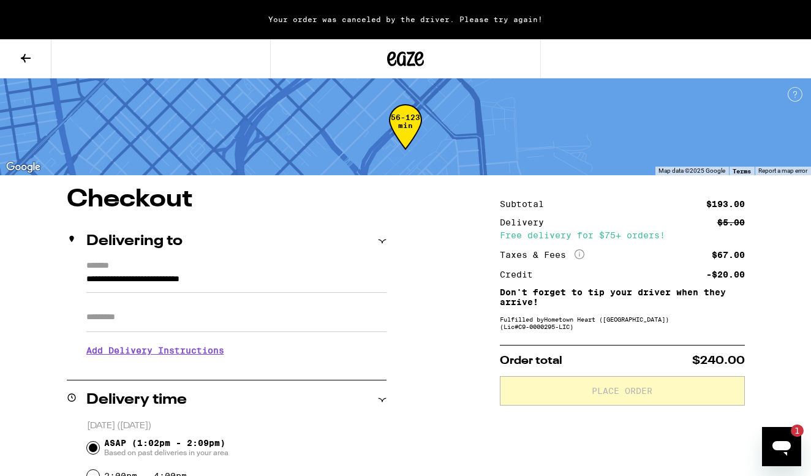
click at [208, 326] on input "Apt/Suite" at bounding box center [236, 317] width 300 height 29
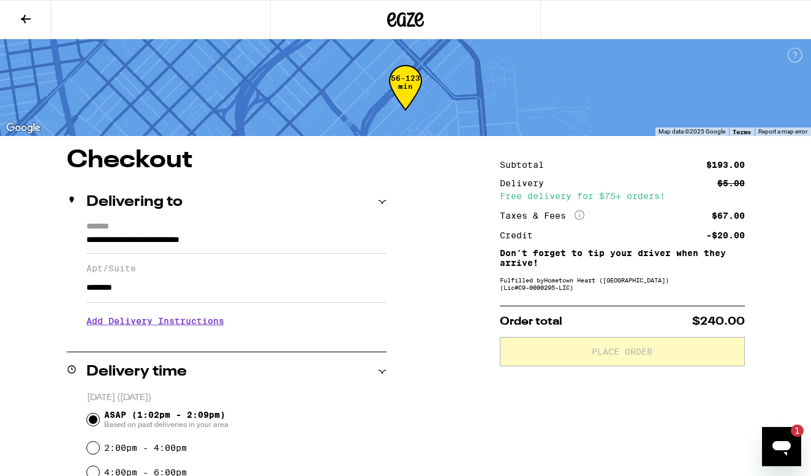
click at [279, 303] on input "********" at bounding box center [236, 287] width 300 height 29
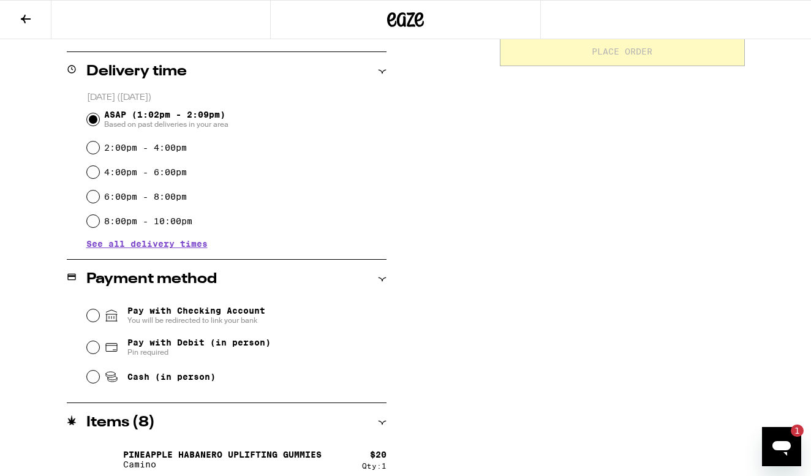
scroll to position [308, 0]
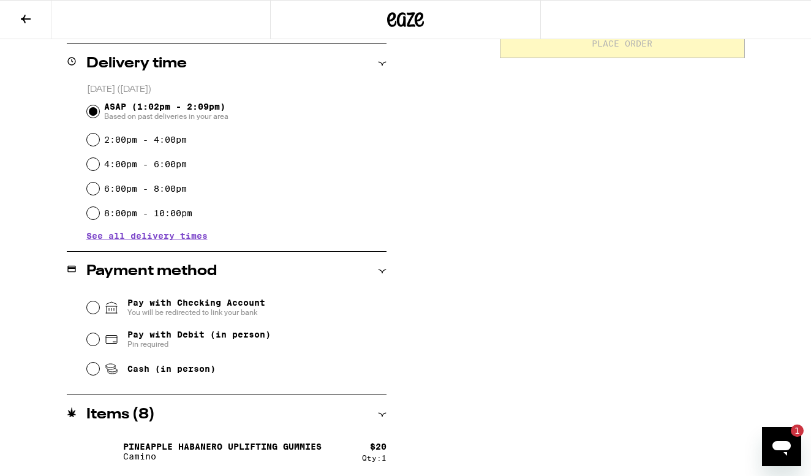
click at [180, 373] on span "Cash (in person)" at bounding box center [171, 369] width 88 height 10
click at [99, 373] on input "Cash (in person)" at bounding box center [93, 369] width 12 height 12
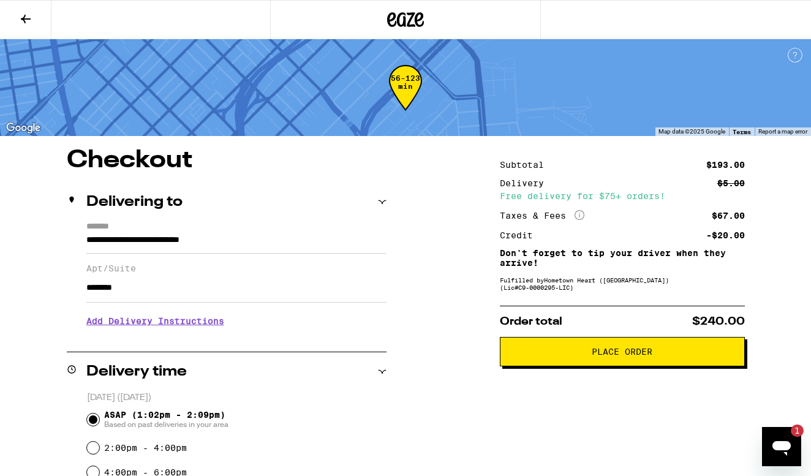
scroll to position [0, 0]
click at [22, 17] on icon at bounding box center [25, 19] width 15 height 15
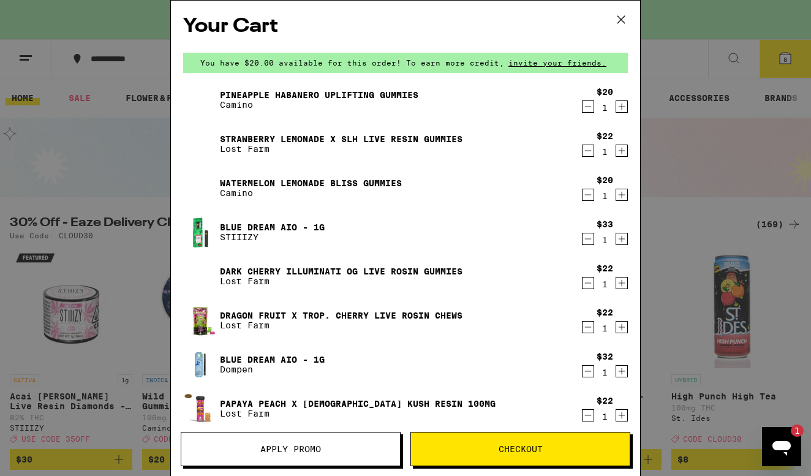
scroll to position [11, 0]
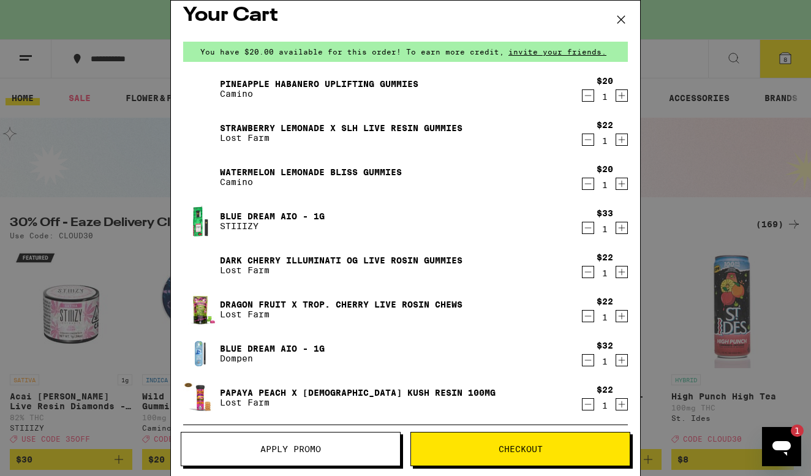
click at [262, 455] on button "Apply Promo" at bounding box center [291, 449] width 220 height 34
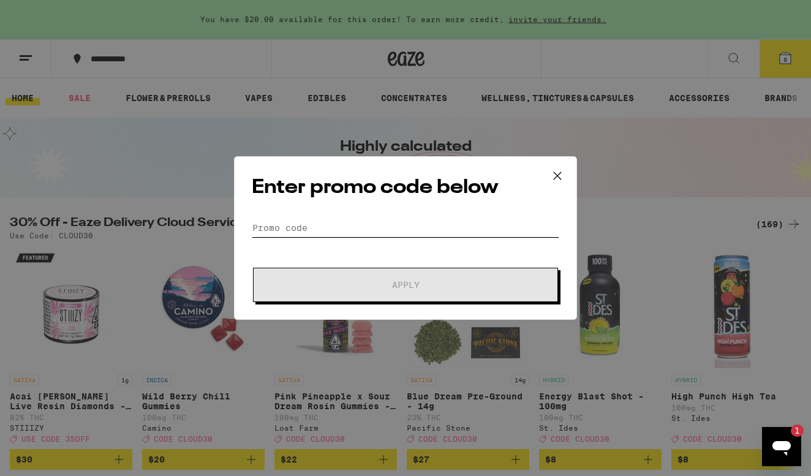
click at [327, 221] on input "Promo Code" at bounding box center [406, 228] width 308 height 18
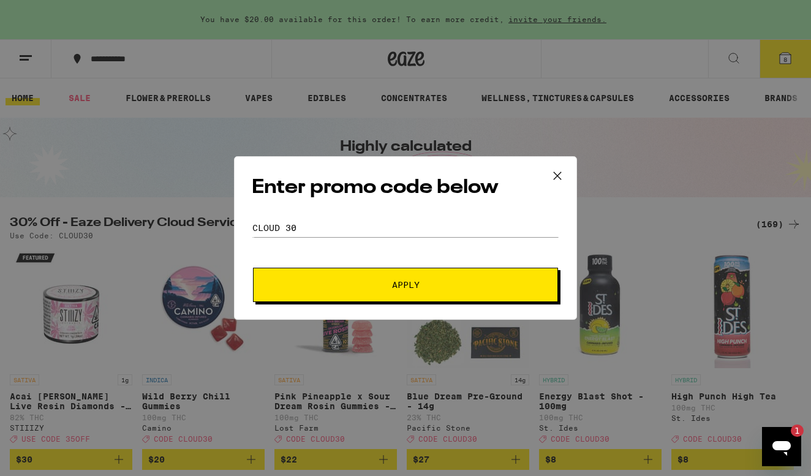
click at [363, 298] on button "Apply" at bounding box center [405, 285] width 305 height 34
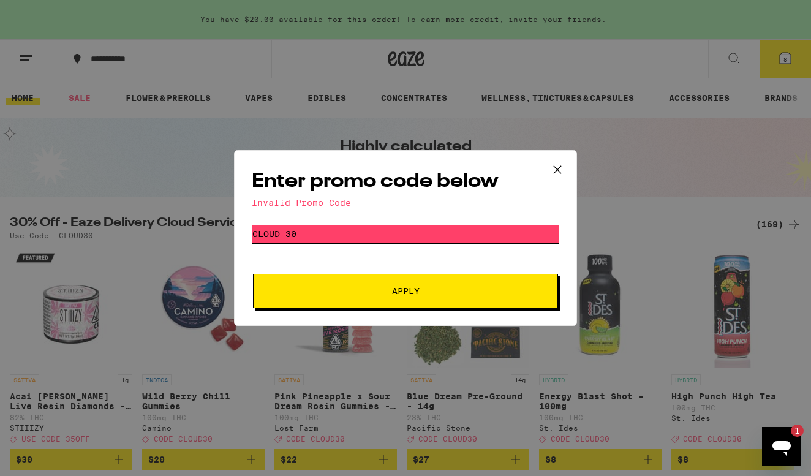
click at [284, 234] on input "Cloud 30" at bounding box center [406, 234] width 308 height 18
click at [401, 289] on span "Apply" at bounding box center [406, 291] width 28 height 9
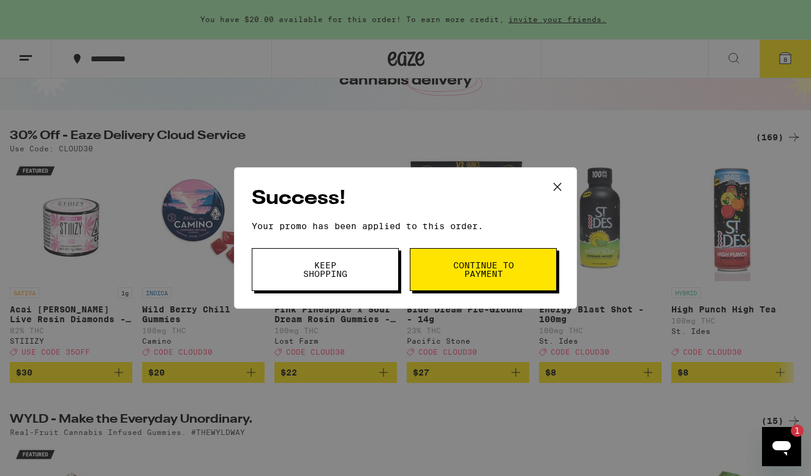
scroll to position [88, 0]
click at [502, 278] on span "Continue to payment" at bounding box center [483, 269] width 62 height 17
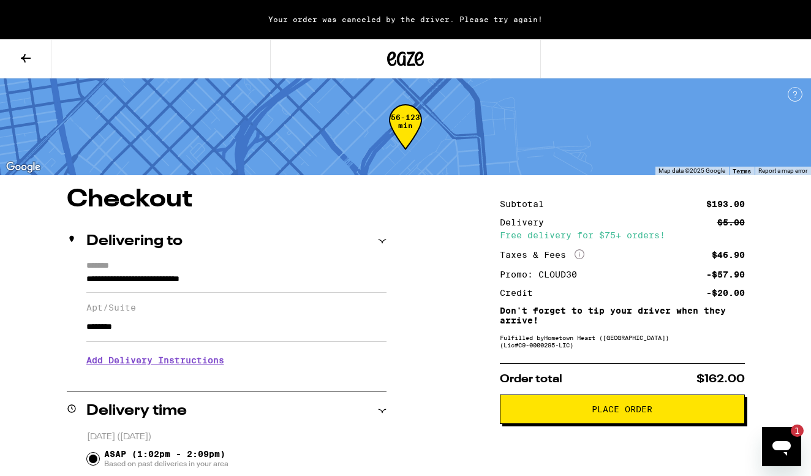
click at [31, 51] on icon at bounding box center [25, 58] width 15 height 15
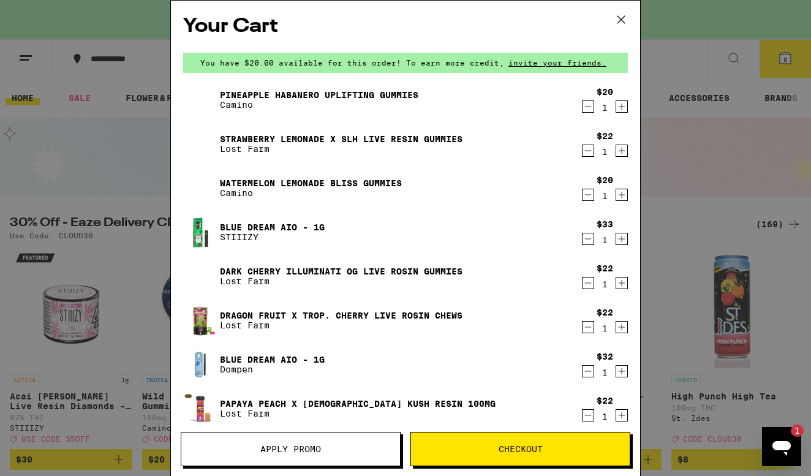
click at [588, 151] on icon "Decrement" at bounding box center [588, 150] width 11 height 15
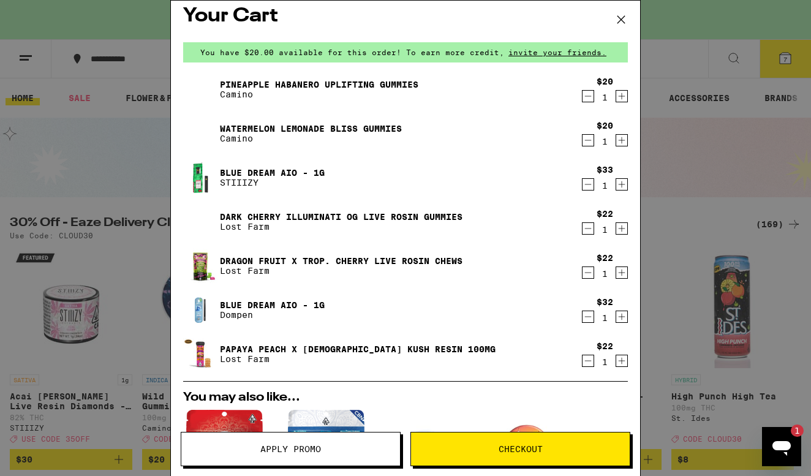
scroll to position [7, 0]
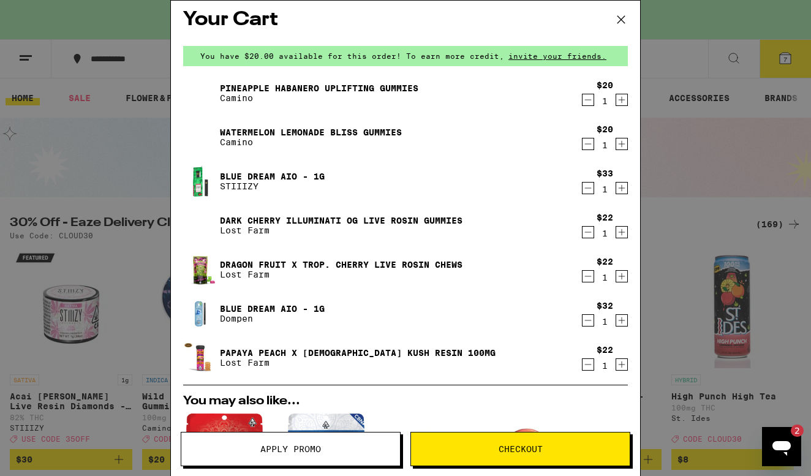
click at [589, 233] on icon "Decrement" at bounding box center [588, 232] width 11 height 15
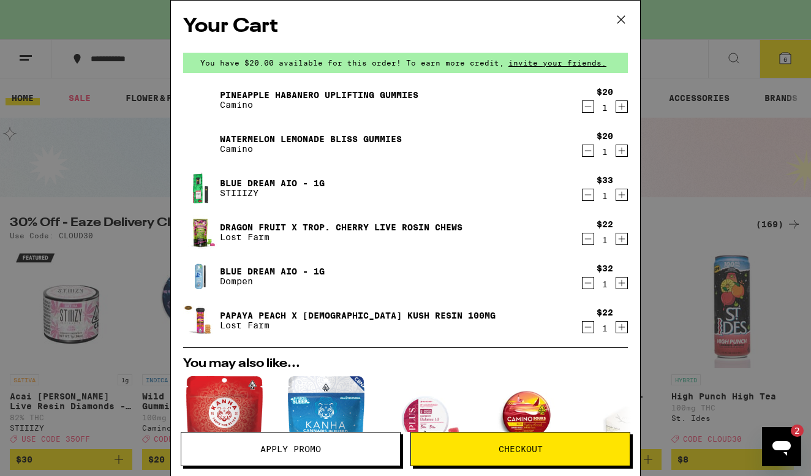
scroll to position [0, 0]
click at [686, 148] on div "Your Cart You have $20.00 available for this order! To earn more credit, invite…" at bounding box center [405, 238] width 811 height 476
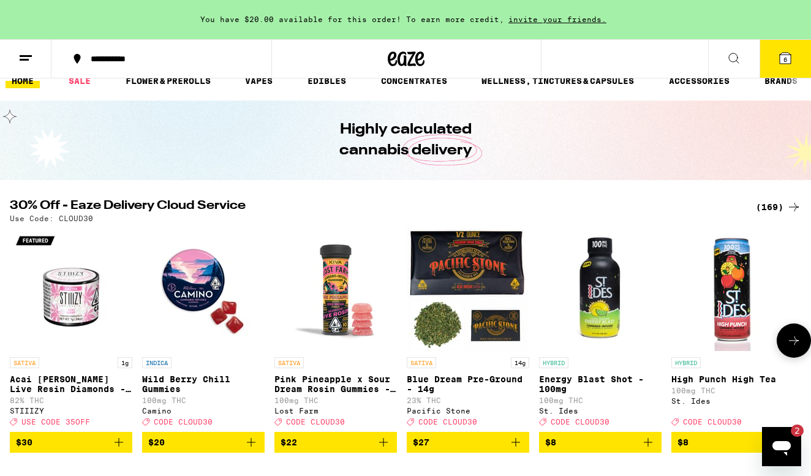
scroll to position [21, 0]
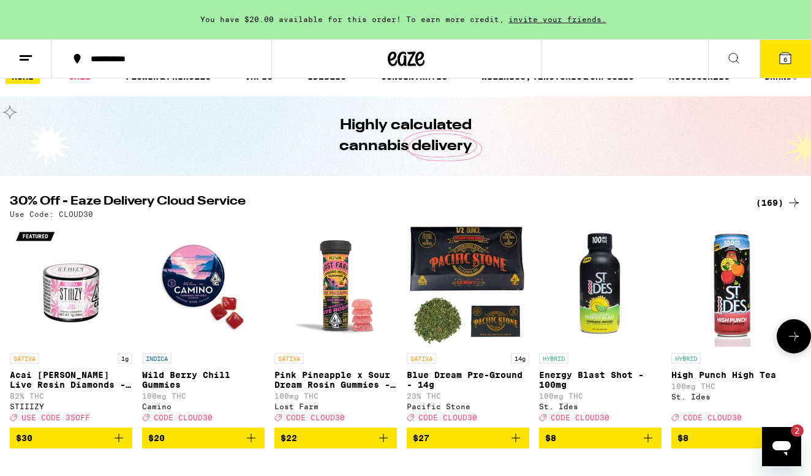
click at [328, 320] on img "Open page for Pink Pineapple x Sour Dream Rosin Gummies - 100mg from Lost Farm" at bounding box center [335, 285] width 123 height 123
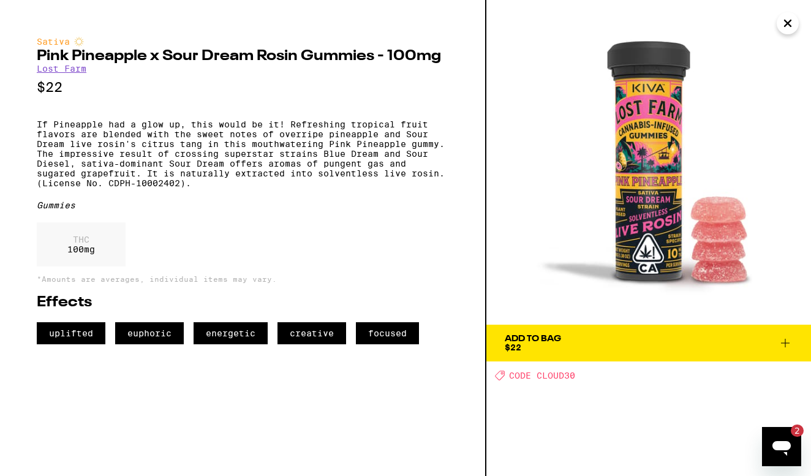
click at [581, 342] on span "Add To Bag $22" at bounding box center [649, 343] width 288 height 17
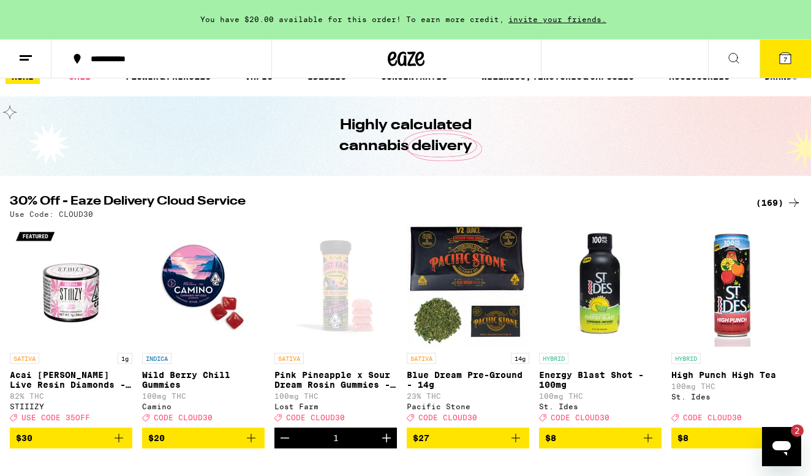
click at [785, 58] on span "7" at bounding box center [786, 59] width 4 height 7
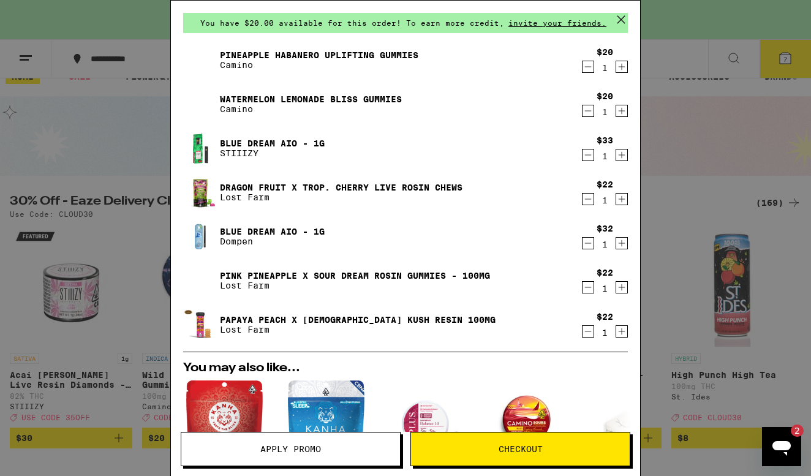
scroll to position [42, 0]
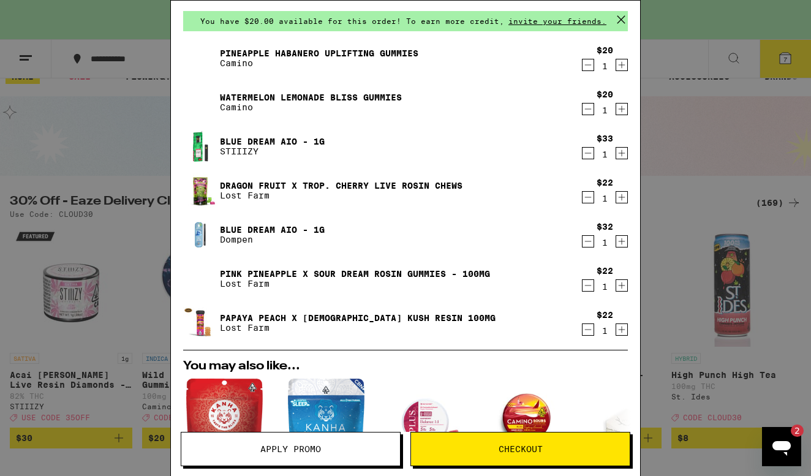
click at [436, 182] on link "Dragon Fruit x Trop. Cherry Live Rosin Chews" at bounding box center [341, 186] width 243 height 10
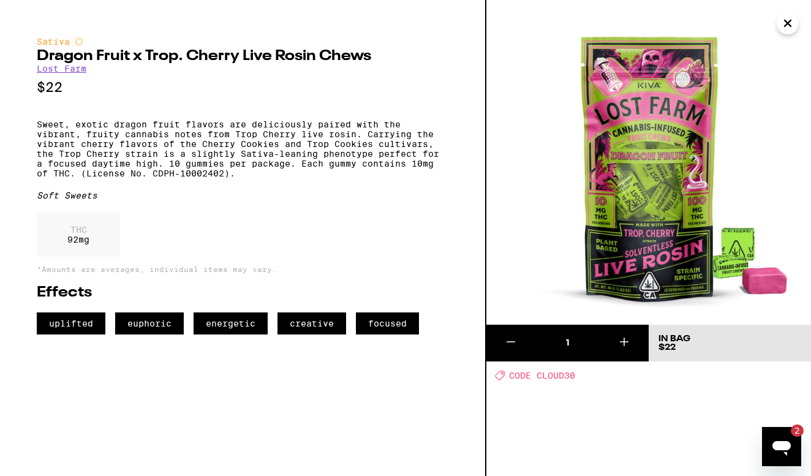
click at [787, 28] on icon "Close" at bounding box center [788, 23] width 15 height 18
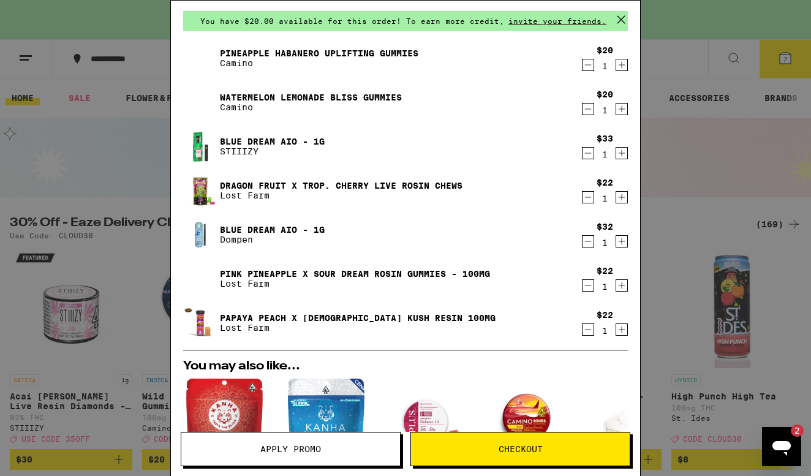
click at [504, 456] on button "Checkout" at bounding box center [520, 449] width 220 height 34
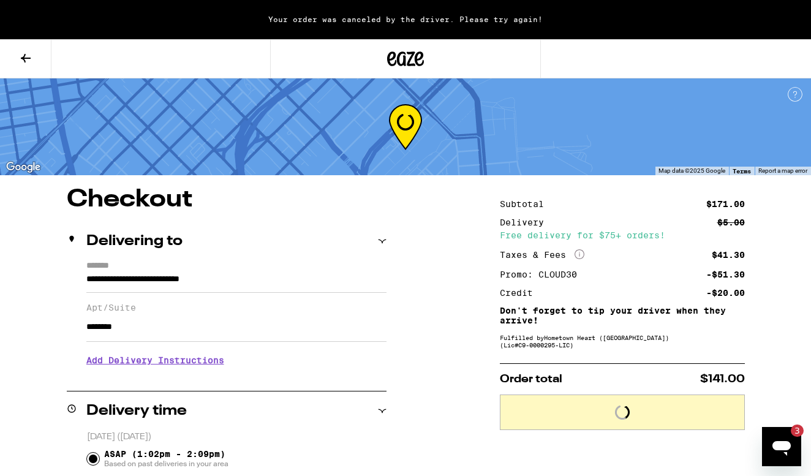
click at [28, 61] on icon at bounding box center [25, 58] width 15 height 15
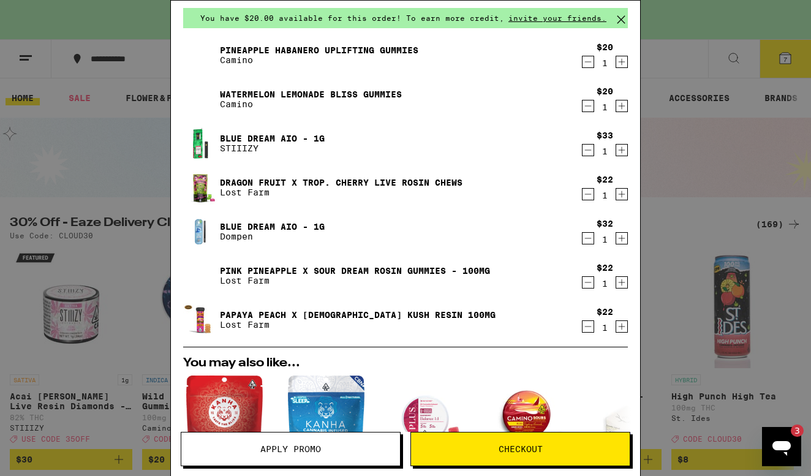
scroll to position [49, 0]
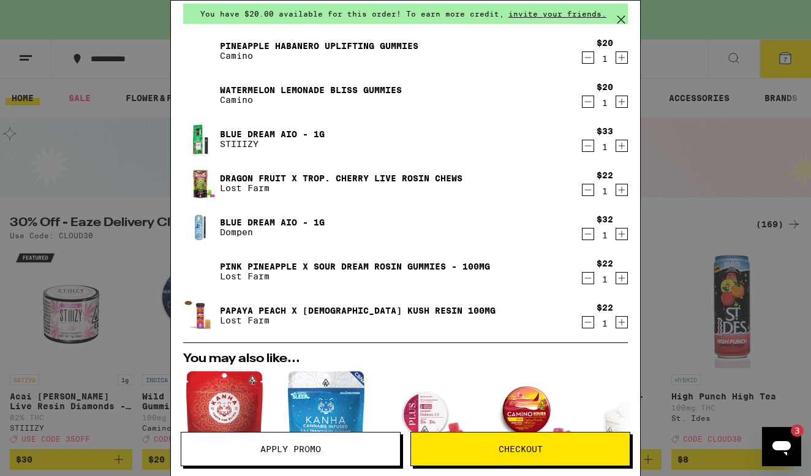
click at [263, 137] on link "Blue Dream AIO - 1g" at bounding box center [272, 134] width 105 height 10
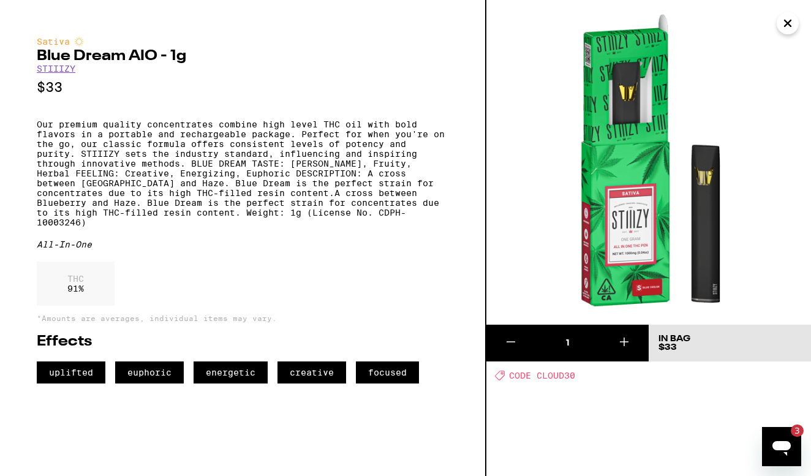
click at [787, 25] on icon "Close" at bounding box center [788, 23] width 15 height 18
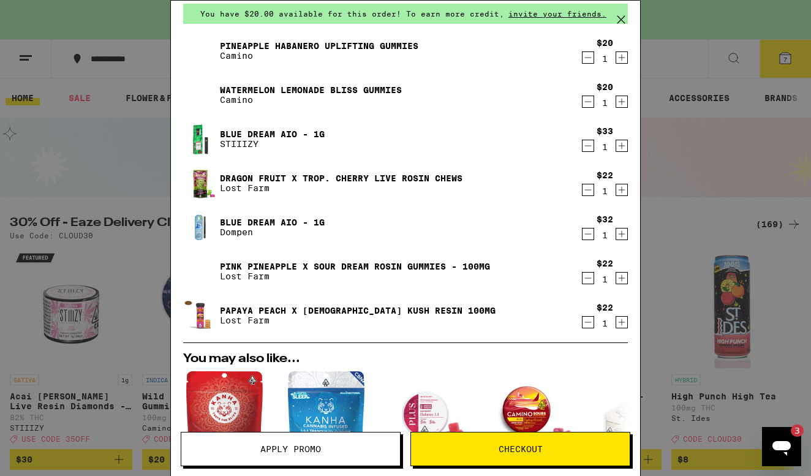
click at [244, 222] on link "Blue Dream AIO - 1g" at bounding box center [272, 222] width 105 height 10
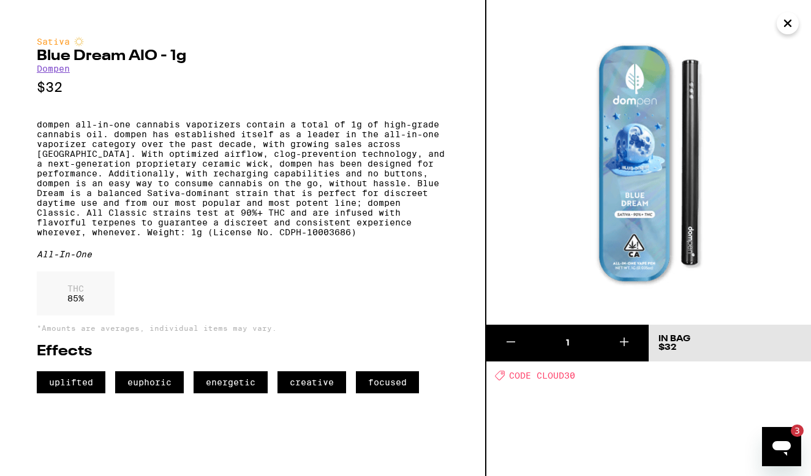
click at [790, 28] on icon "Close" at bounding box center [788, 23] width 15 height 18
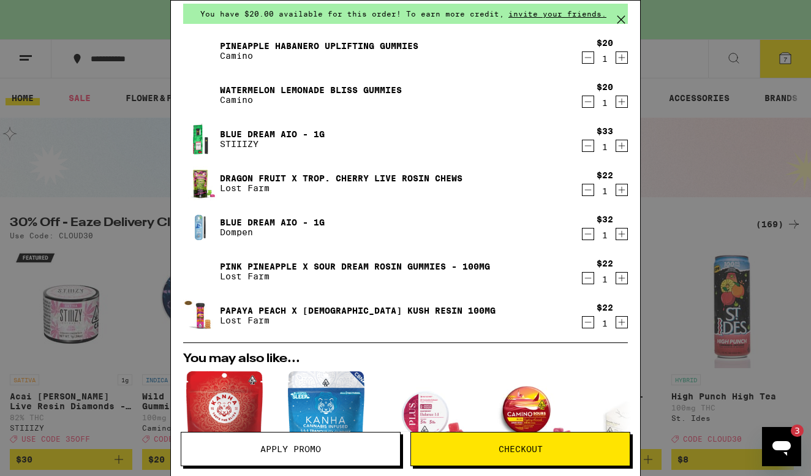
click at [244, 132] on link "Blue Dream AIO - 1g" at bounding box center [272, 134] width 105 height 10
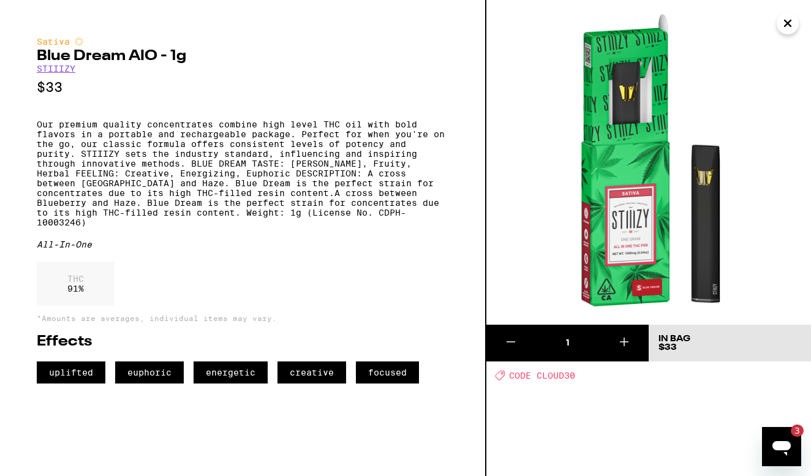
click at [789, 25] on icon "Close" at bounding box center [788, 23] width 6 height 6
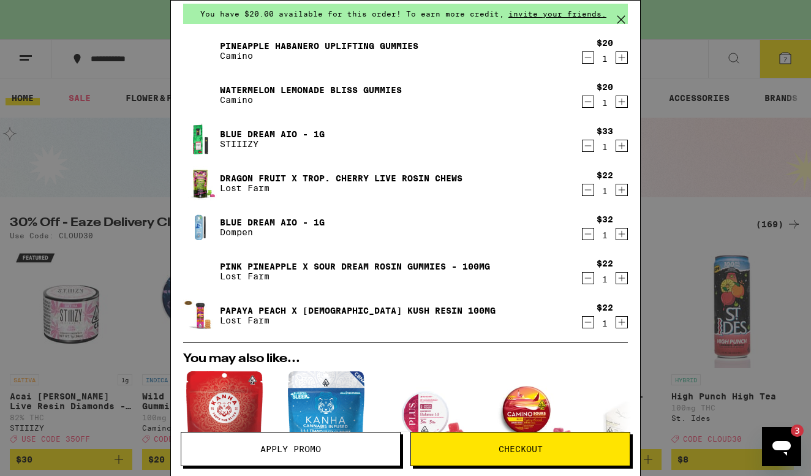
click at [106, 189] on div "Your Cart You have $20.00 available for this order! To earn more credit, invite…" at bounding box center [405, 238] width 811 height 476
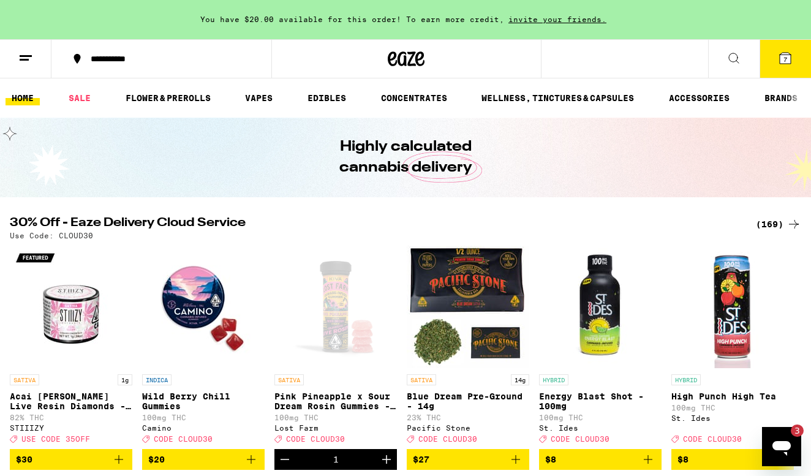
click at [735, 58] on icon at bounding box center [734, 58] width 15 height 15
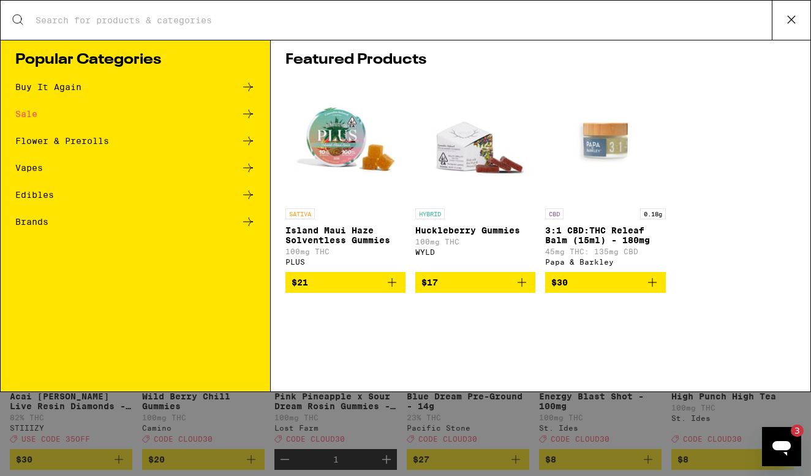
click at [245, 220] on icon at bounding box center [248, 221] width 15 height 15
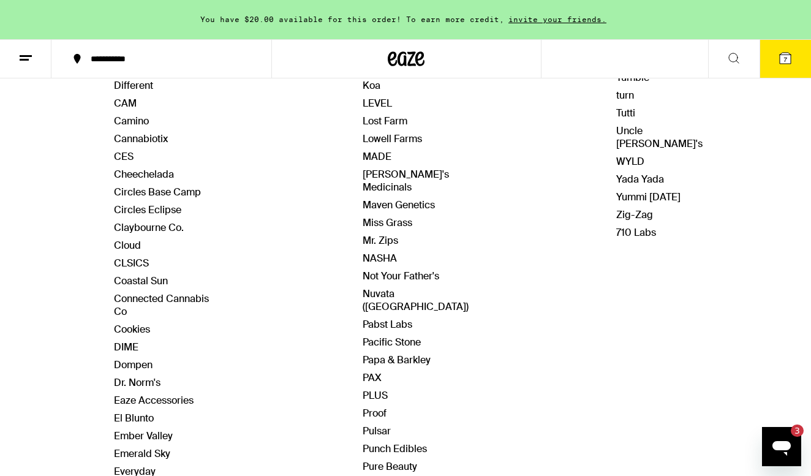
scroll to position [403, 0]
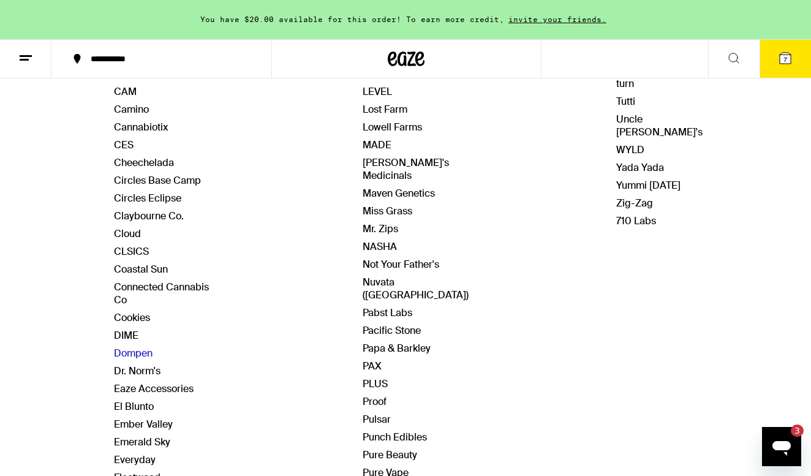
click at [137, 347] on link "Dompen" at bounding box center [133, 353] width 39 height 13
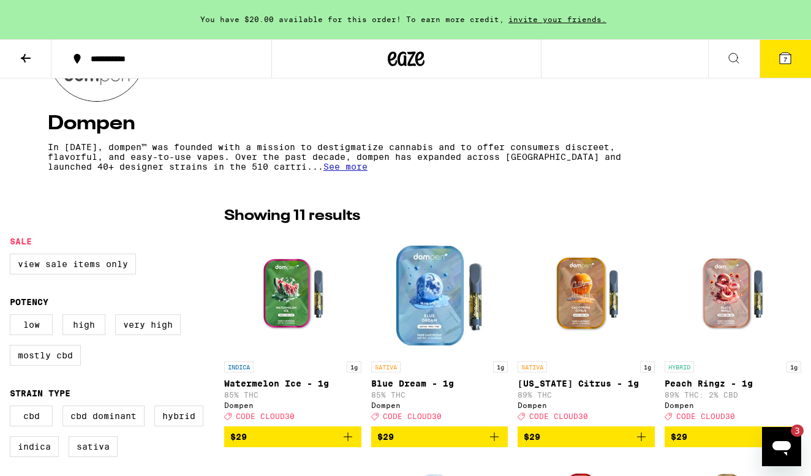
scroll to position [31, 0]
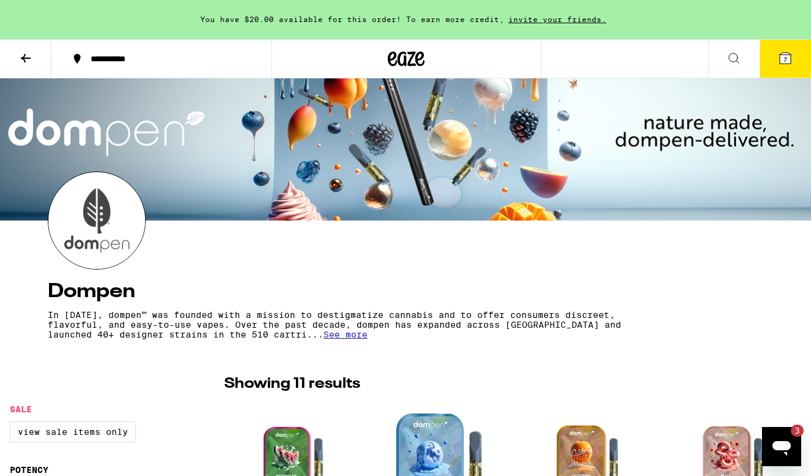
click at [323, 339] on span "See more" at bounding box center [345, 335] width 44 height 10
click at [23, 57] on icon at bounding box center [26, 58] width 10 height 9
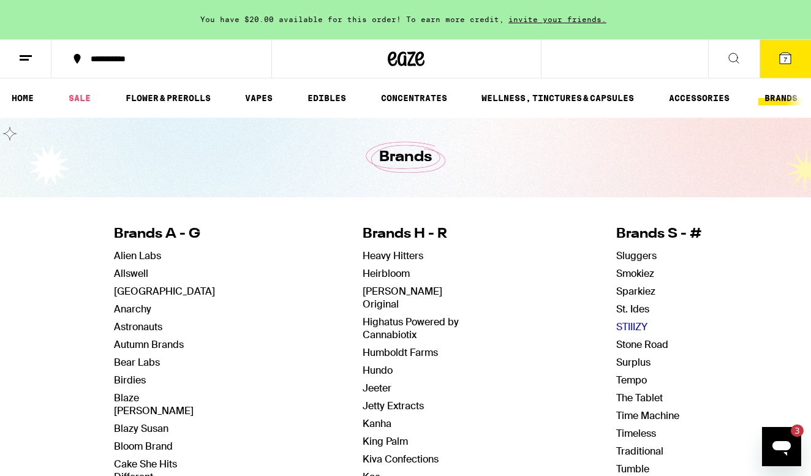
click at [626, 327] on link "STIIIZY" at bounding box center [631, 326] width 31 height 13
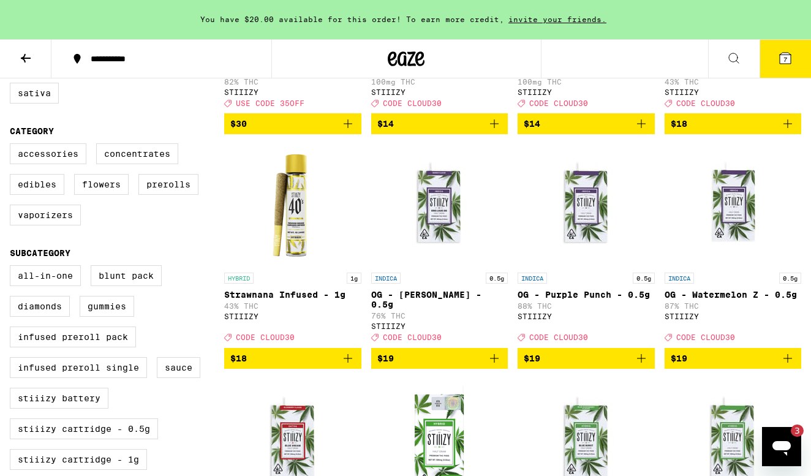
scroll to position [537, 0]
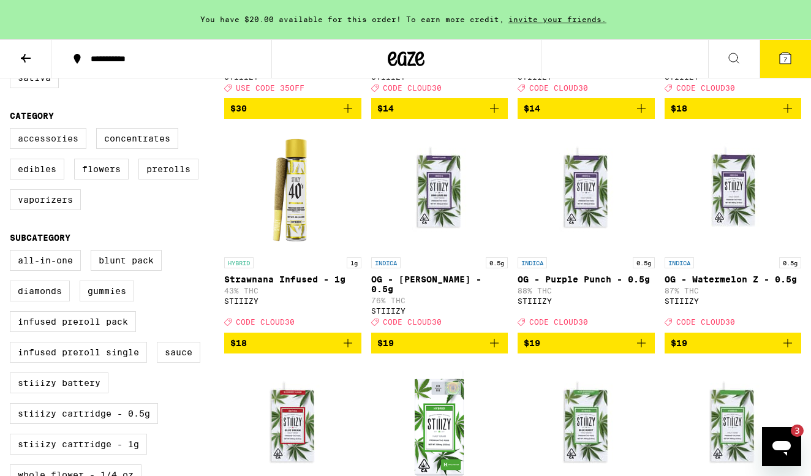
click at [51, 145] on label "Accessories" at bounding box center [48, 138] width 77 height 21
click at [13, 130] on input "Accessories" at bounding box center [12, 130] width 1 height 1
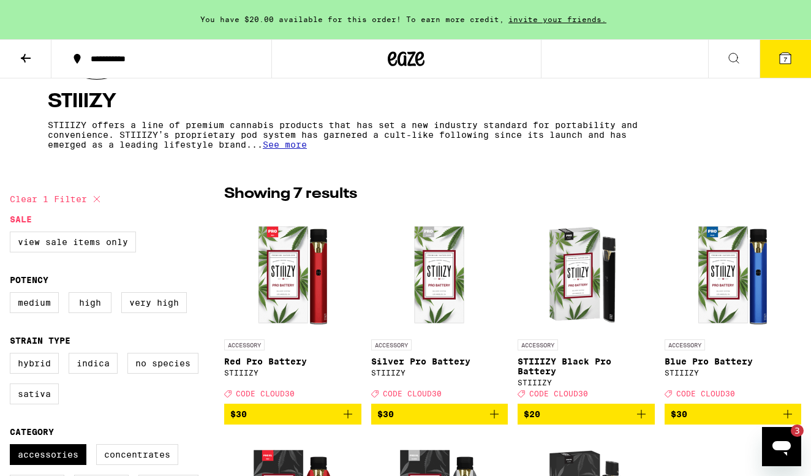
scroll to position [200, 0]
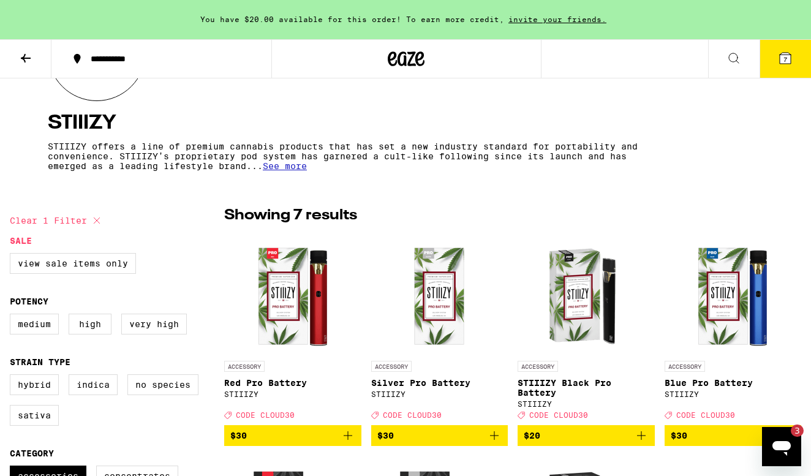
click at [573, 318] on img "Open page for STIIIZY Black Pro Battery from STIIIZY" at bounding box center [586, 293] width 123 height 123
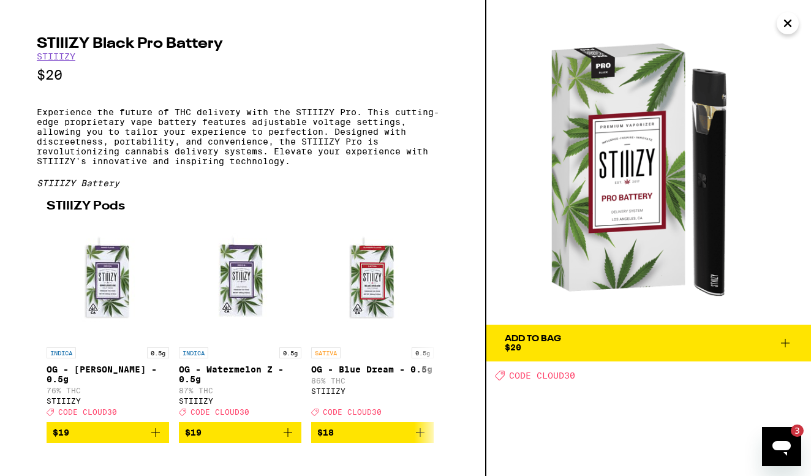
click at [788, 29] on icon "Close" at bounding box center [788, 23] width 15 height 18
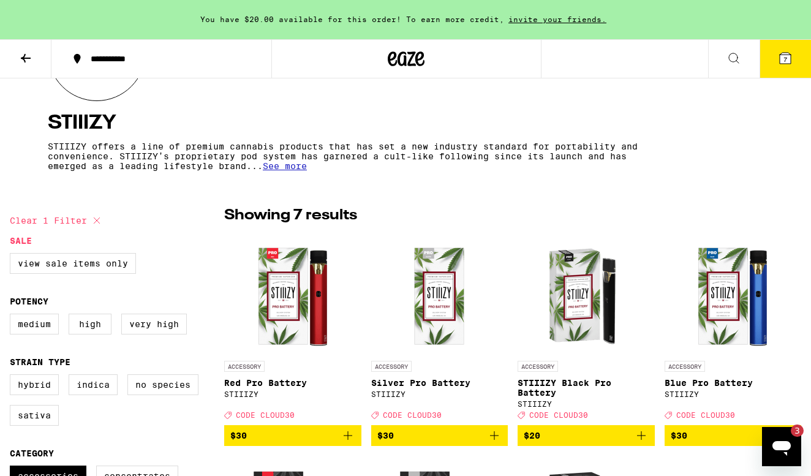
click at [785, 57] on span "7" at bounding box center [786, 59] width 4 height 7
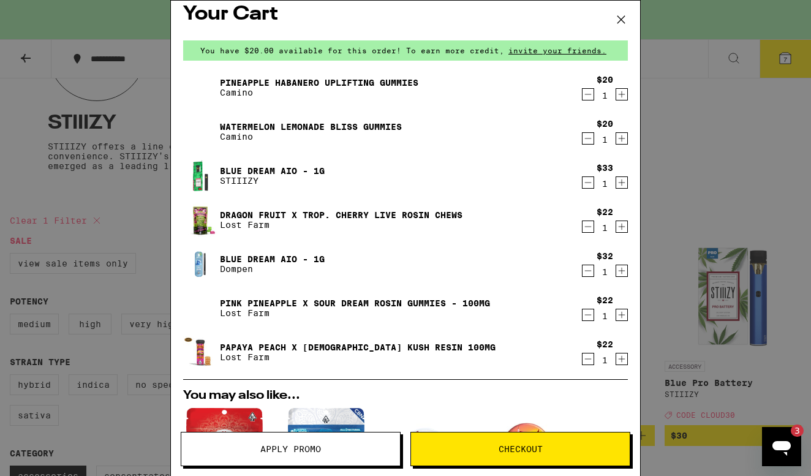
scroll to position [11, 0]
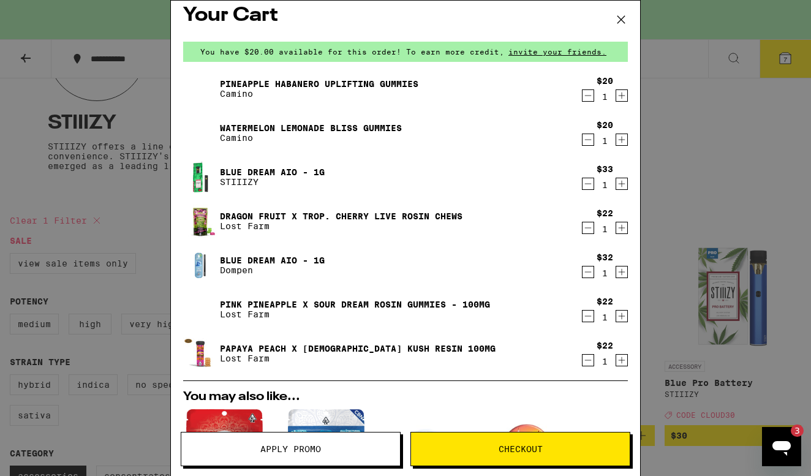
click at [590, 184] on icon "Decrement" at bounding box center [588, 183] width 11 height 15
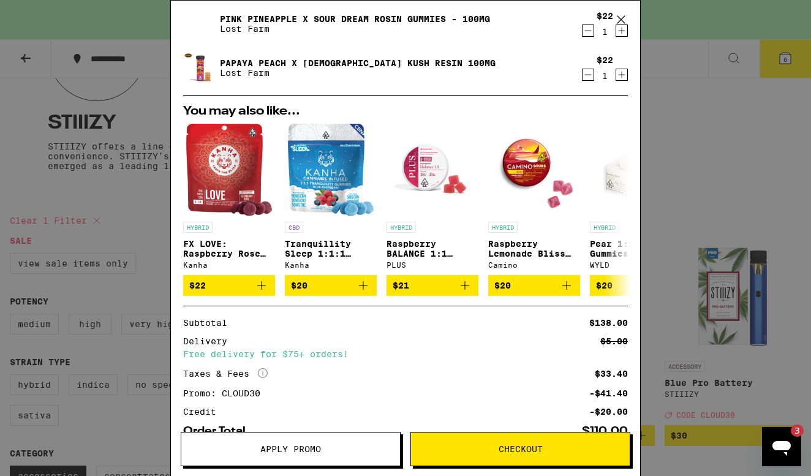
scroll to position [300, 0]
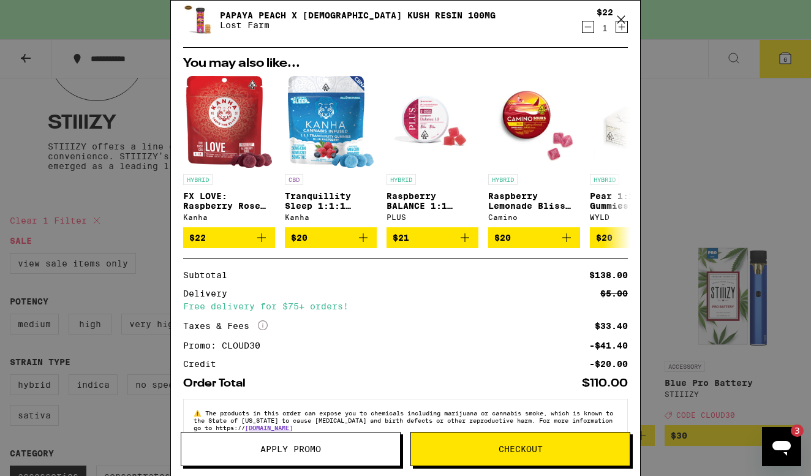
click at [527, 452] on span "Checkout" at bounding box center [521, 449] width 44 height 9
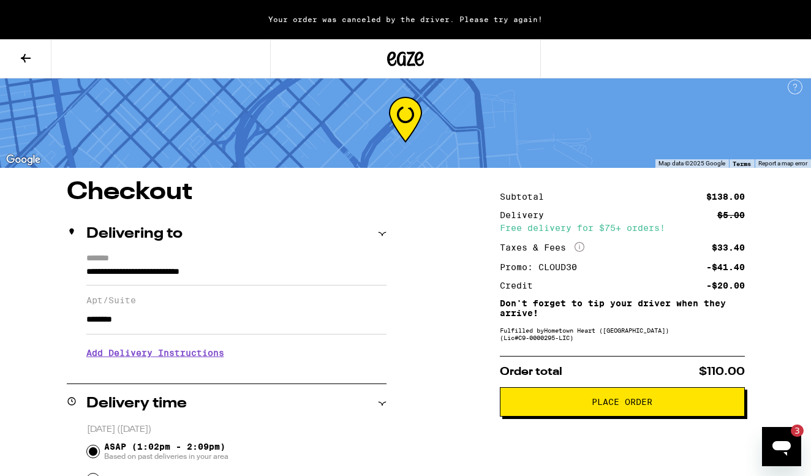
scroll to position [9, 0]
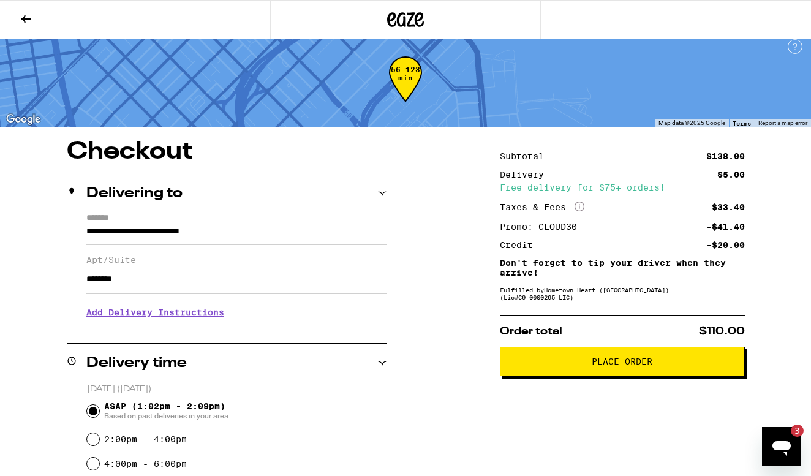
click at [200, 319] on h3 "Add Delivery Instructions" at bounding box center [236, 312] width 300 height 28
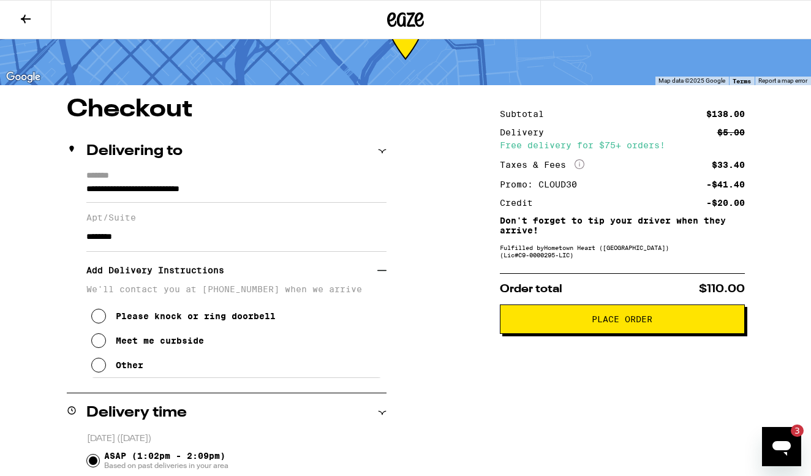
scroll to position [54, 0]
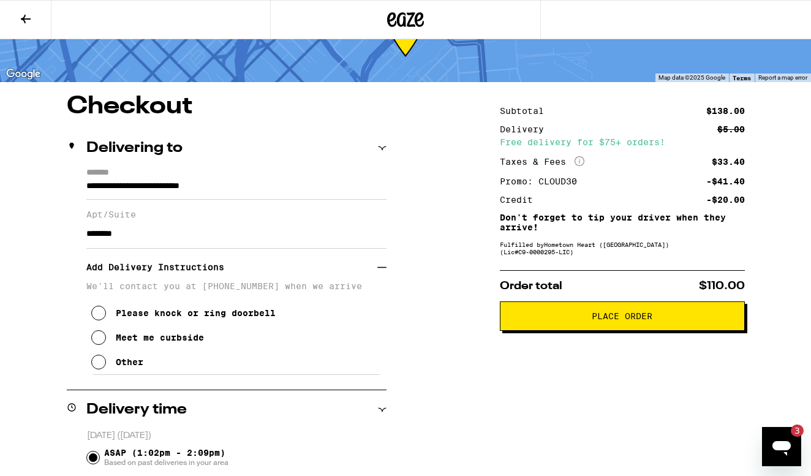
click at [99, 369] on icon at bounding box center [98, 362] width 15 height 15
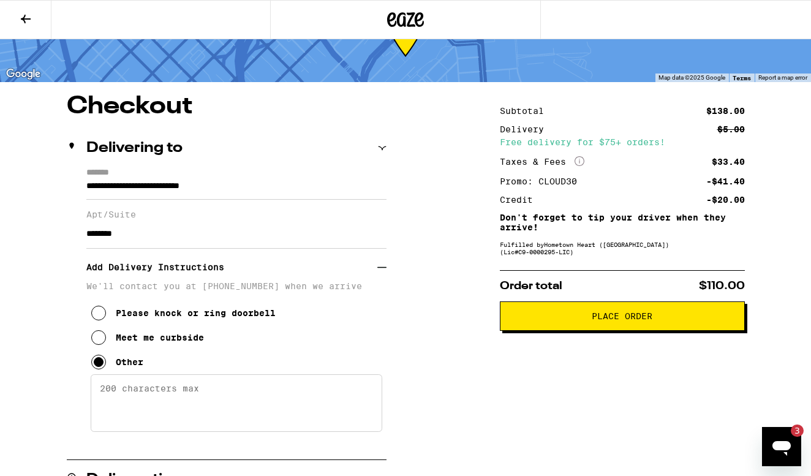
click at [128, 404] on textarea "Enter any other delivery instructions you want driver to know" at bounding box center [237, 403] width 292 height 58
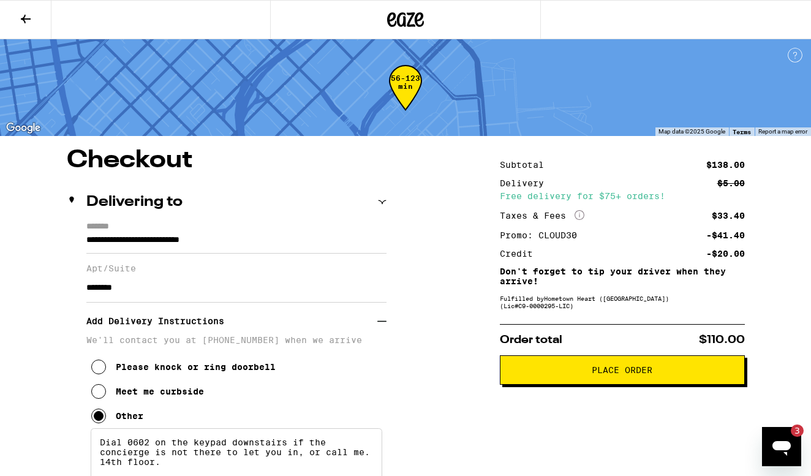
scroll to position [0, 0]
click at [657, 374] on span "Place Order" at bounding box center [622, 370] width 224 height 9
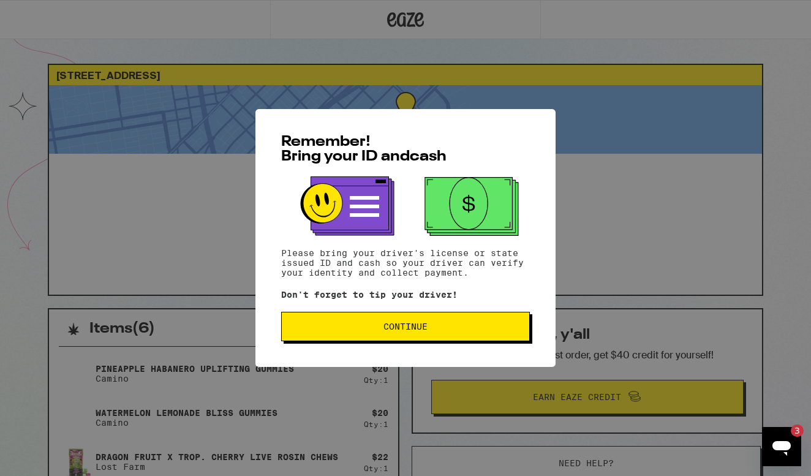
click at [445, 323] on button "Continue" at bounding box center [405, 326] width 249 height 29
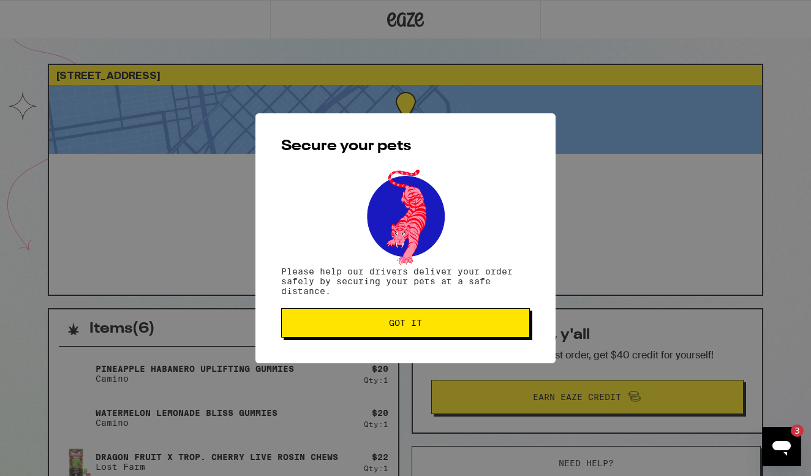
click at [445, 323] on span "Got it" at bounding box center [406, 323] width 228 height 9
click at [377, 323] on span "Got it" at bounding box center [406, 323] width 228 height 9
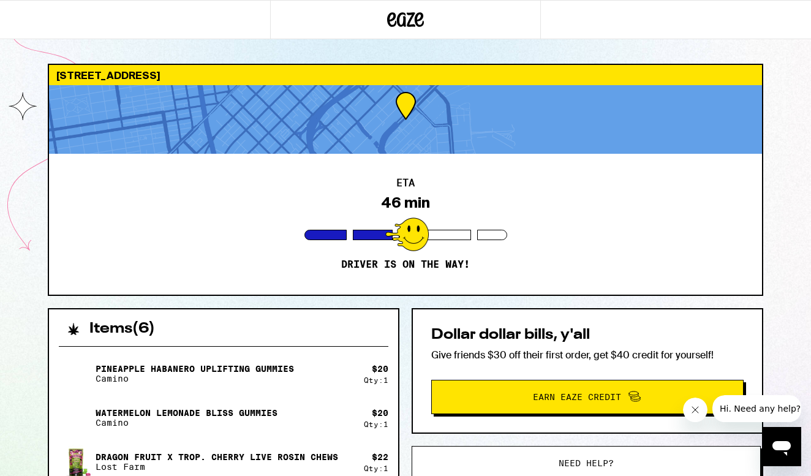
click at [696, 417] on button "Close message from company" at bounding box center [695, 410] width 25 height 25
